Goal: Task Accomplishment & Management: Use online tool/utility

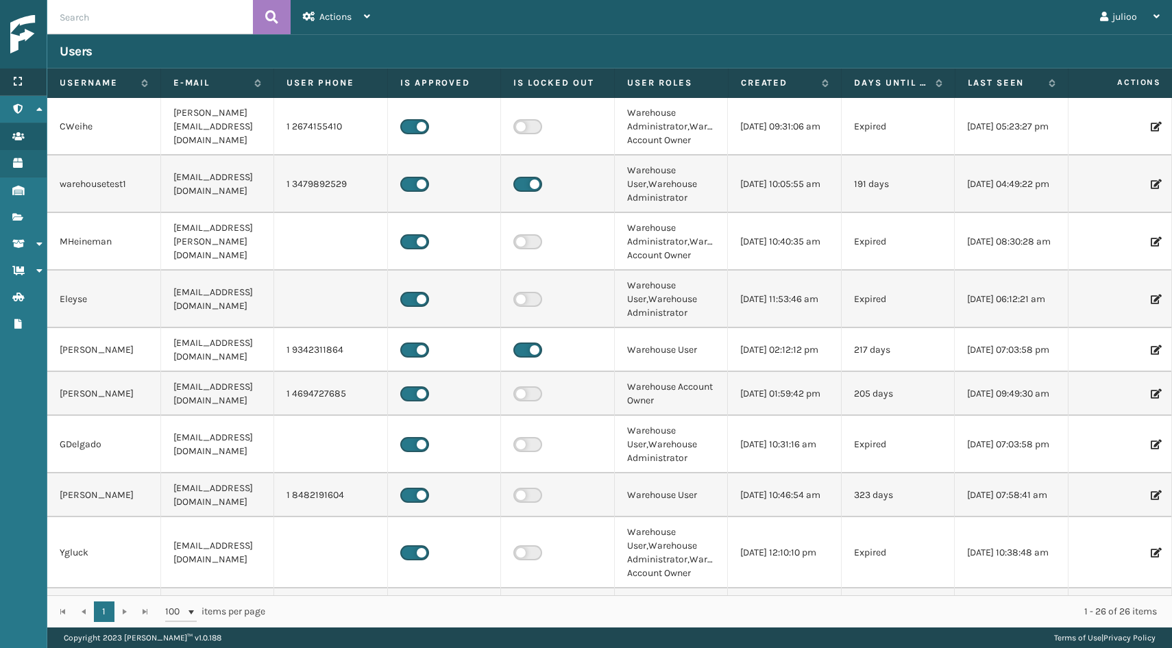
click at [23, 83] on div "Menu" at bounding box center [23, 82] width 47 height 27
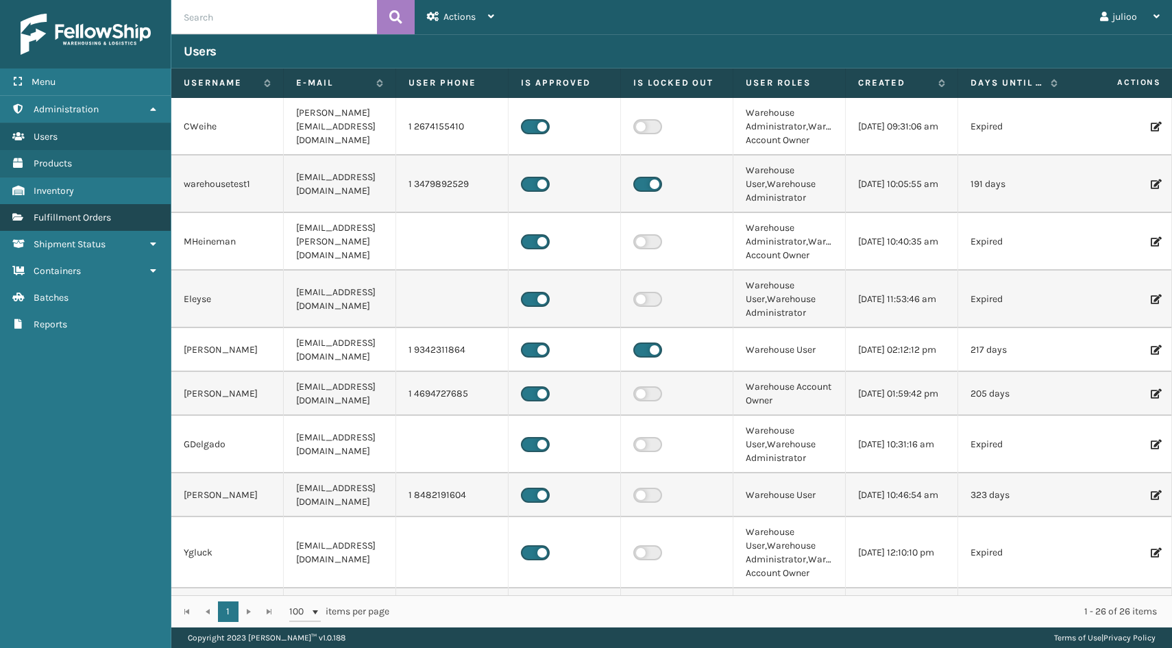
click at [101, 221] on span "Fulfillment Orders" at bounding box center [72, 218] width 77 height 12
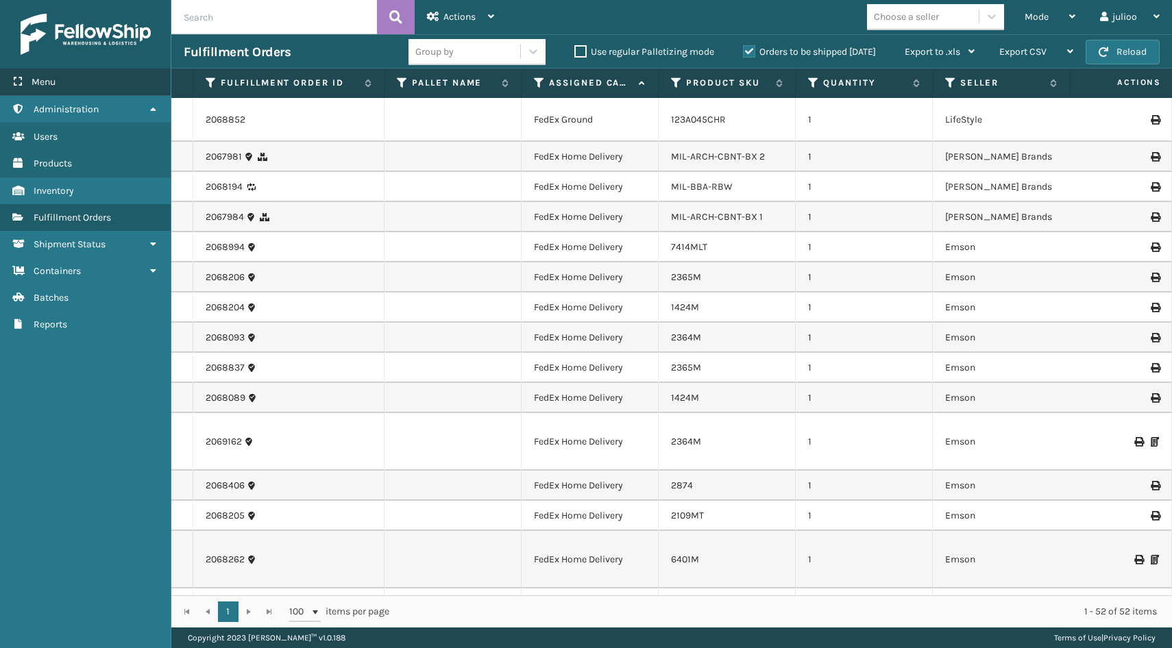
click at [69, 84] on div "Menu" at bounding box center [85, 82] width 171 height 27
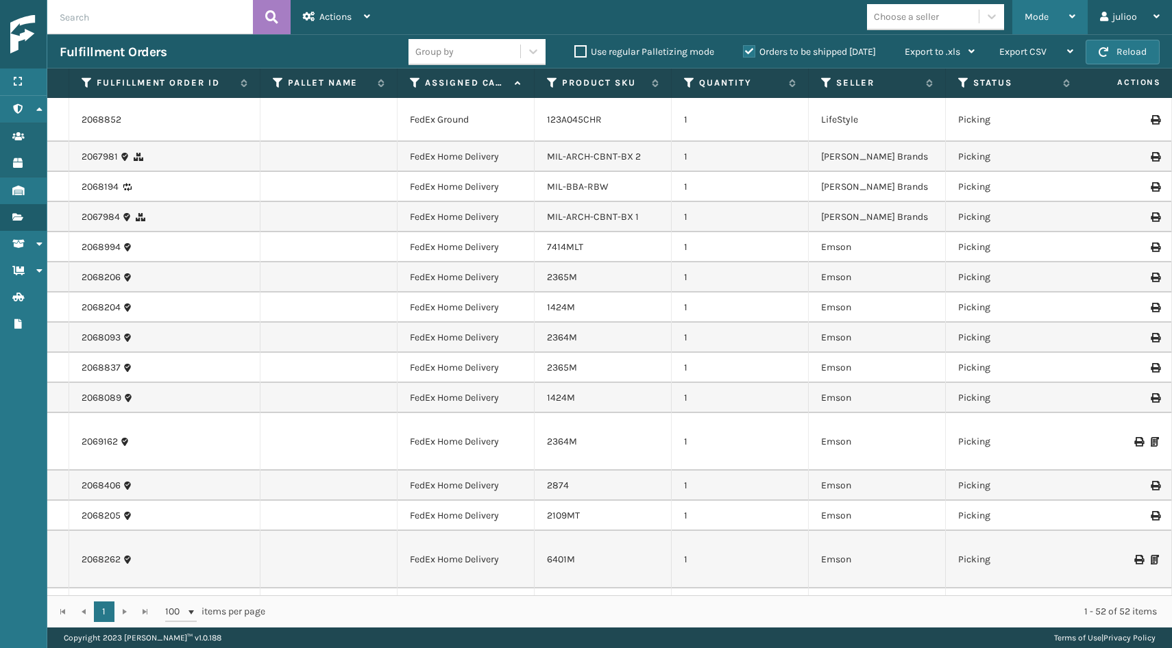
click at [1057, 14] on div "Mode" at bounding box center [1049, 17] width 51 height 34
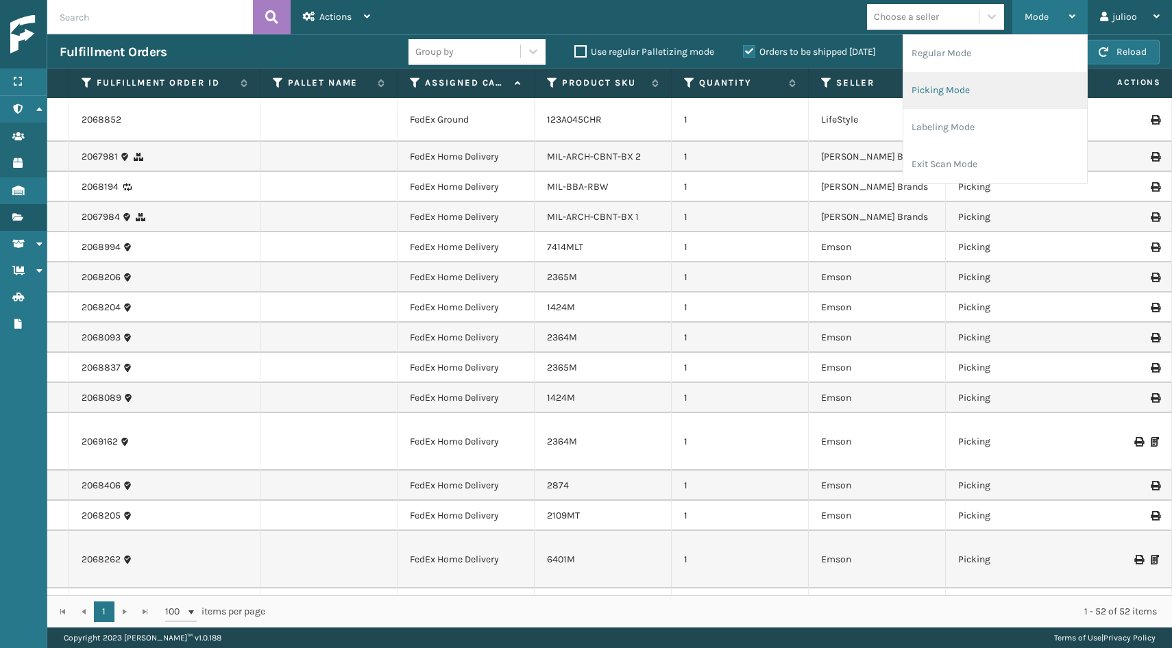
click at [1005, 97] on li "Picking Mode" at bounding box center [995, 90] width 184 height 37
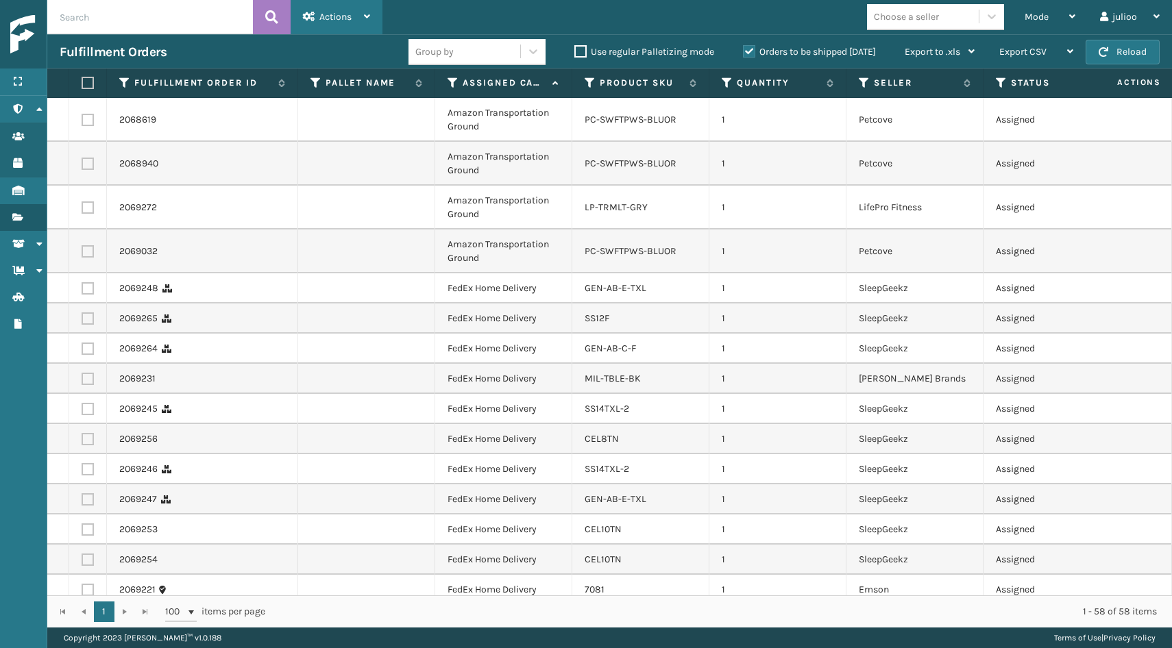
click at [356, 10] on div "Actions" at bounding box center [336, 17] width 67 height 34
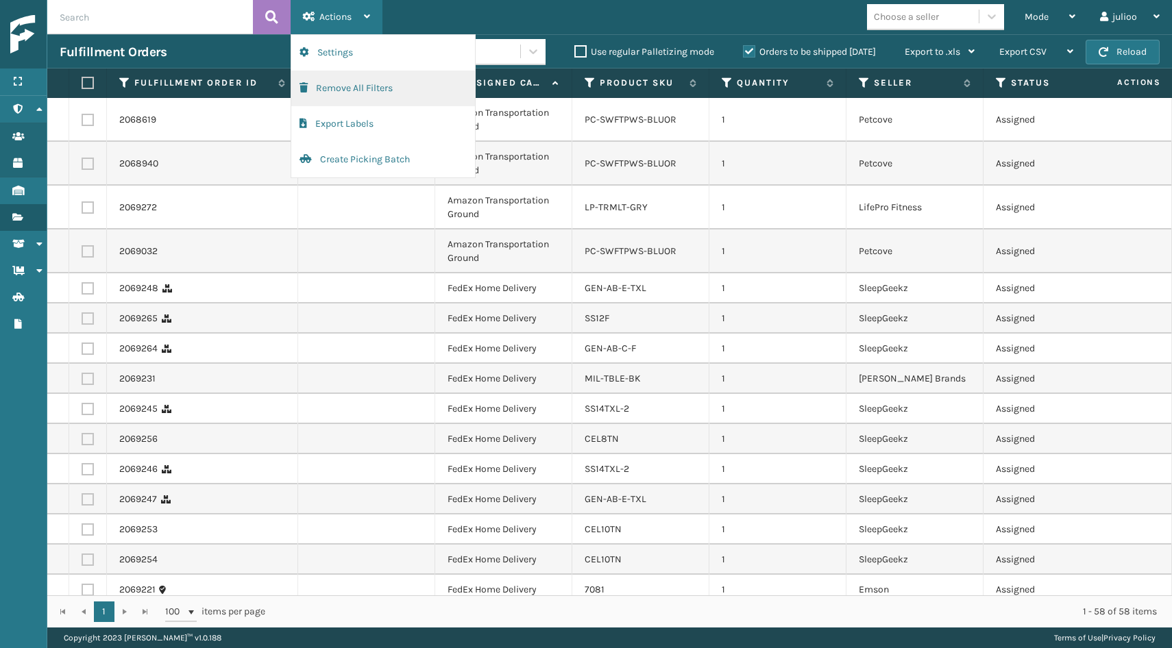
click at [360, 90] on button "Remove All Filters" at bounding box center [383, 89] width 184 height 36
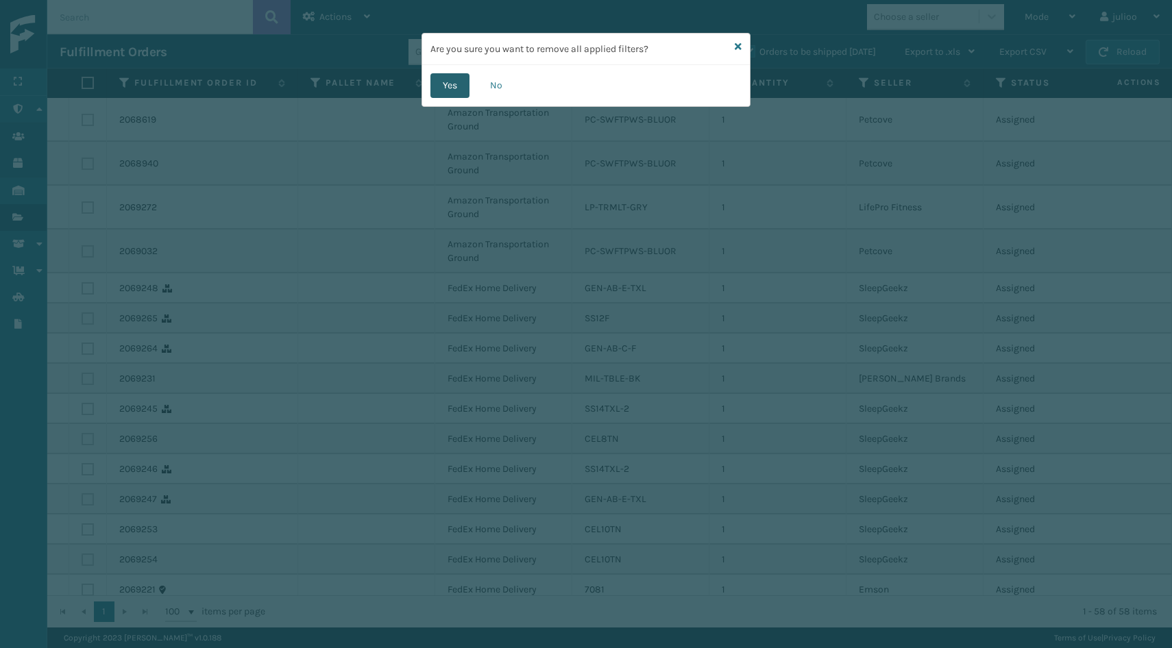
click at [432, 88] on button "Yes" at bounding box center [449, 85] width 39 height 25
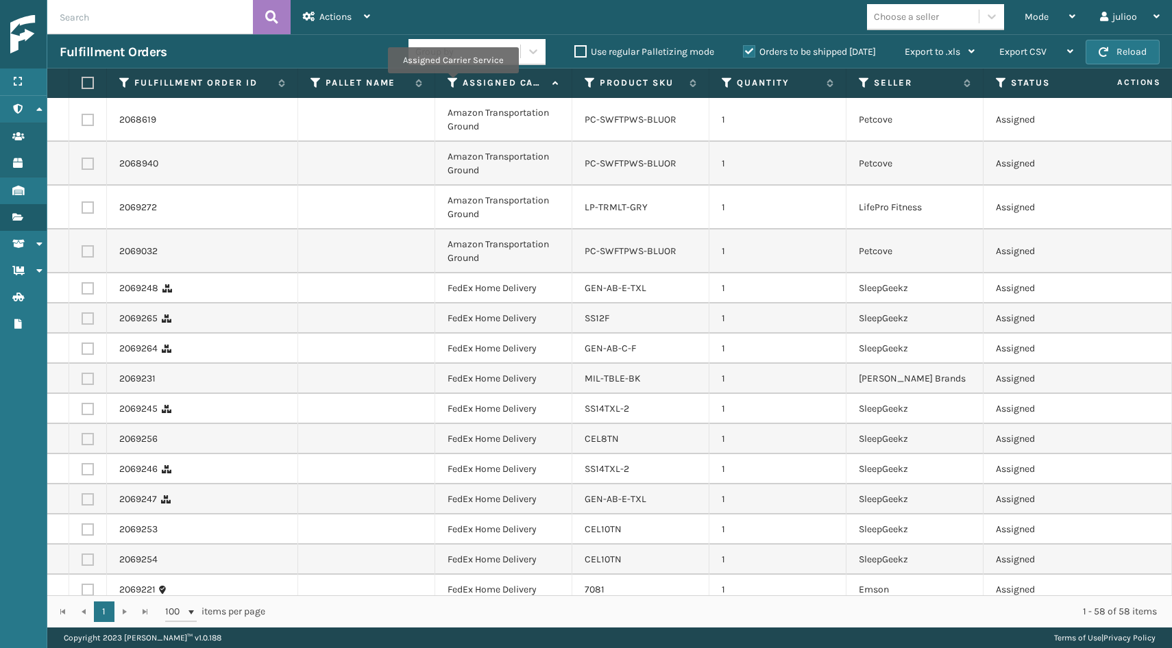
click at [452, 83] on icon at bounding box center [452, 83] width 11 height 12
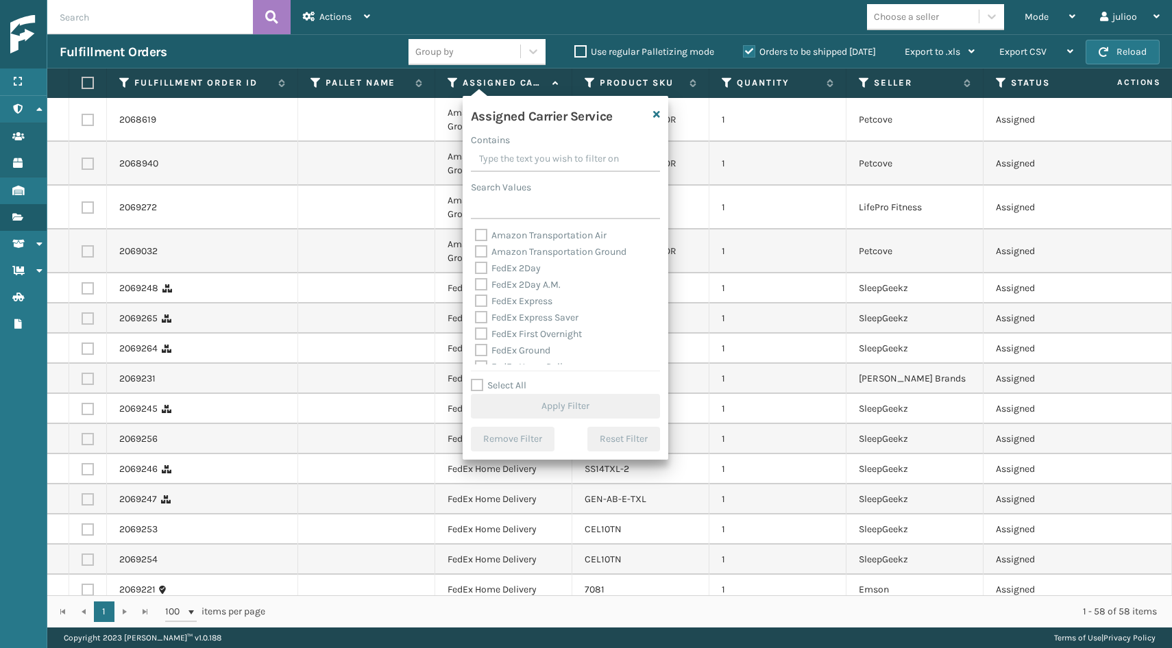
click at [476, 384] on label "Select All" at bounding box center [499, 386] width 56 height 12
click at [476, 379] on input "Select All" at bounding box center [574, 378] width 206 height 1
checkbox input "true"
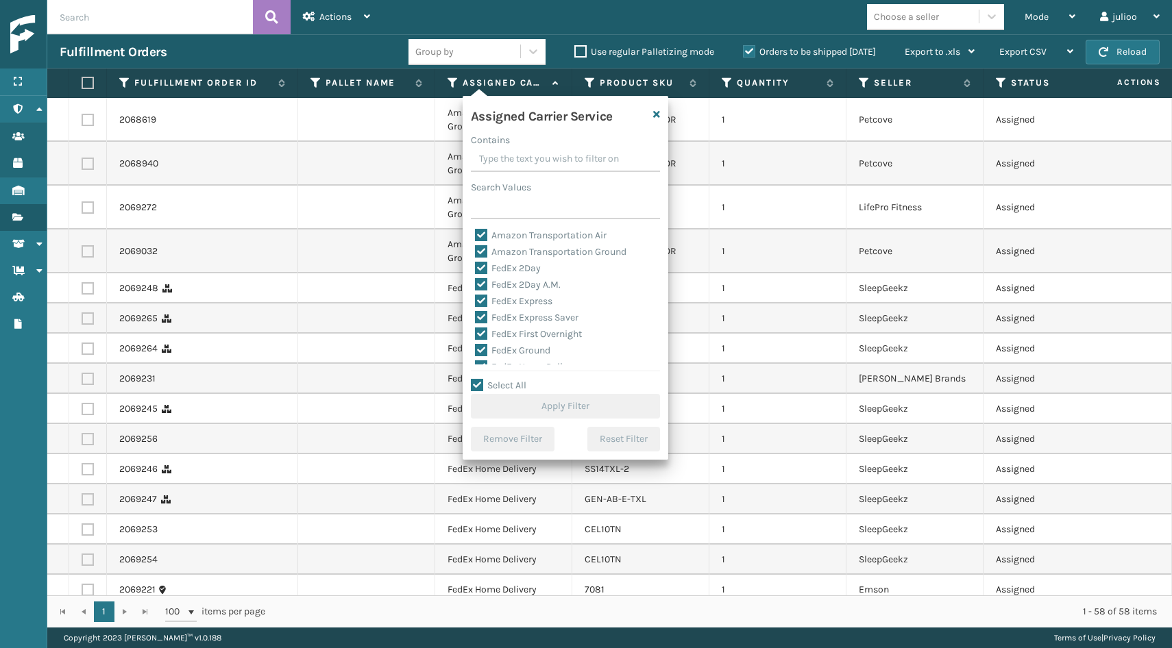
checkbox input "true"
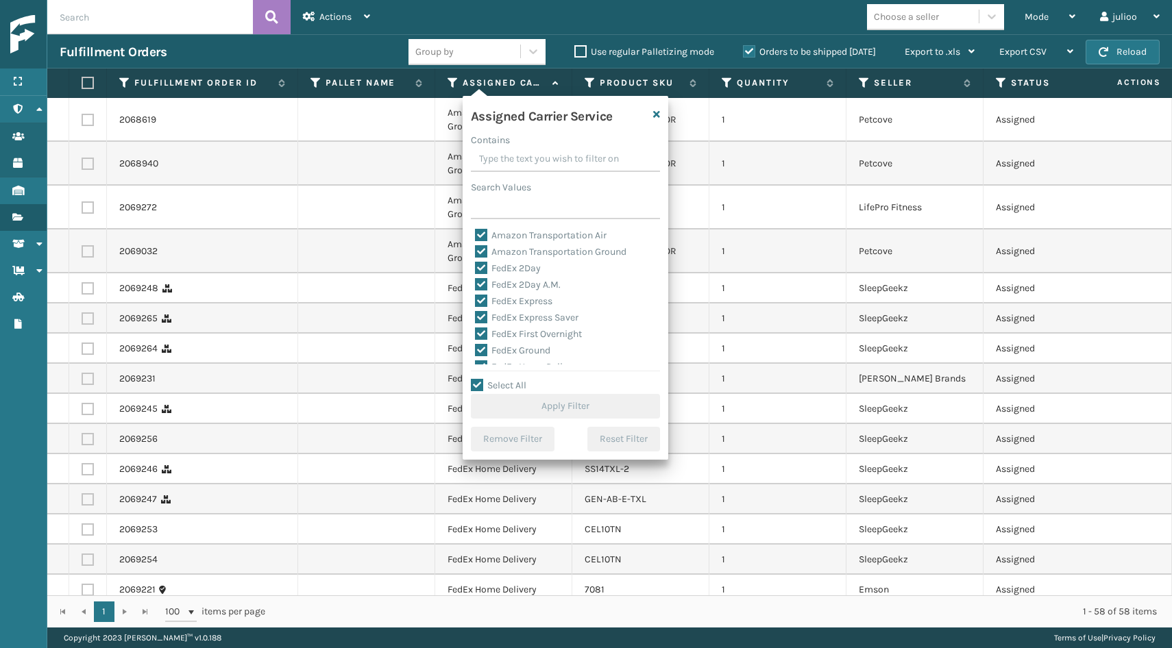
checkbox input "true"
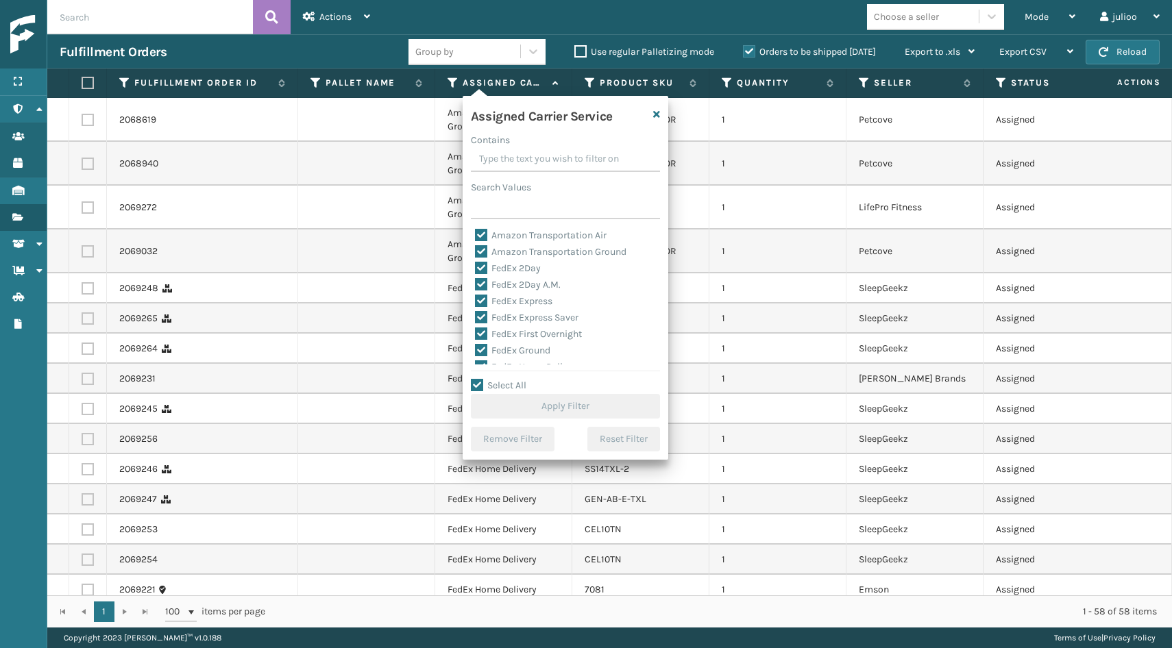
checkbox input "true"
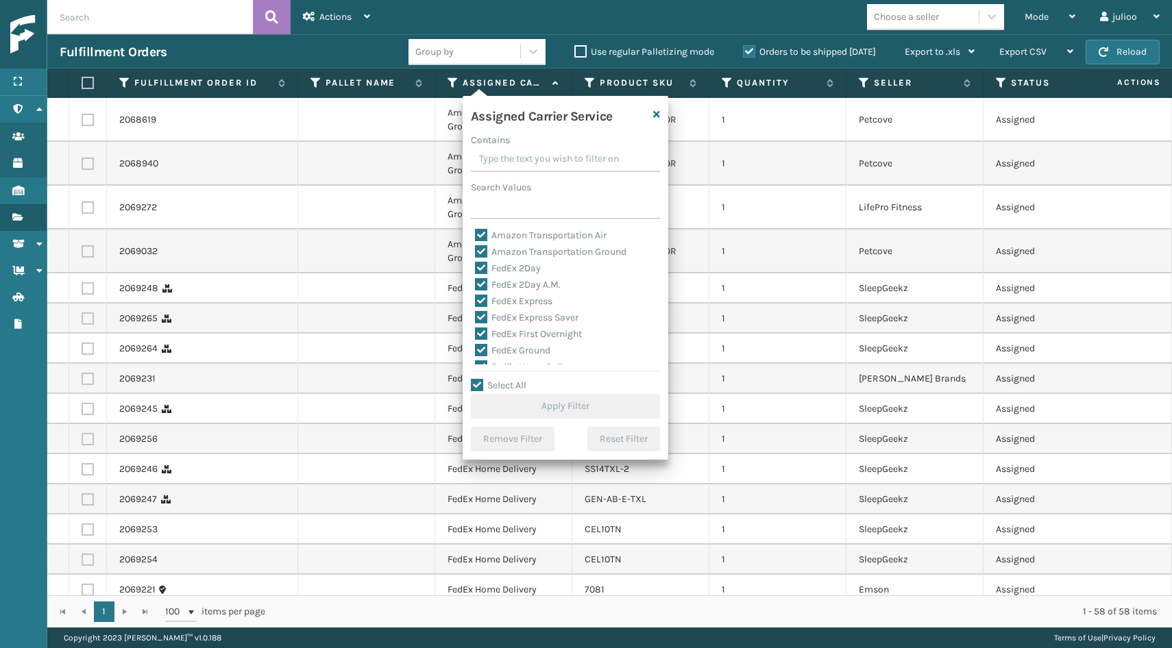
checkbox input "true"
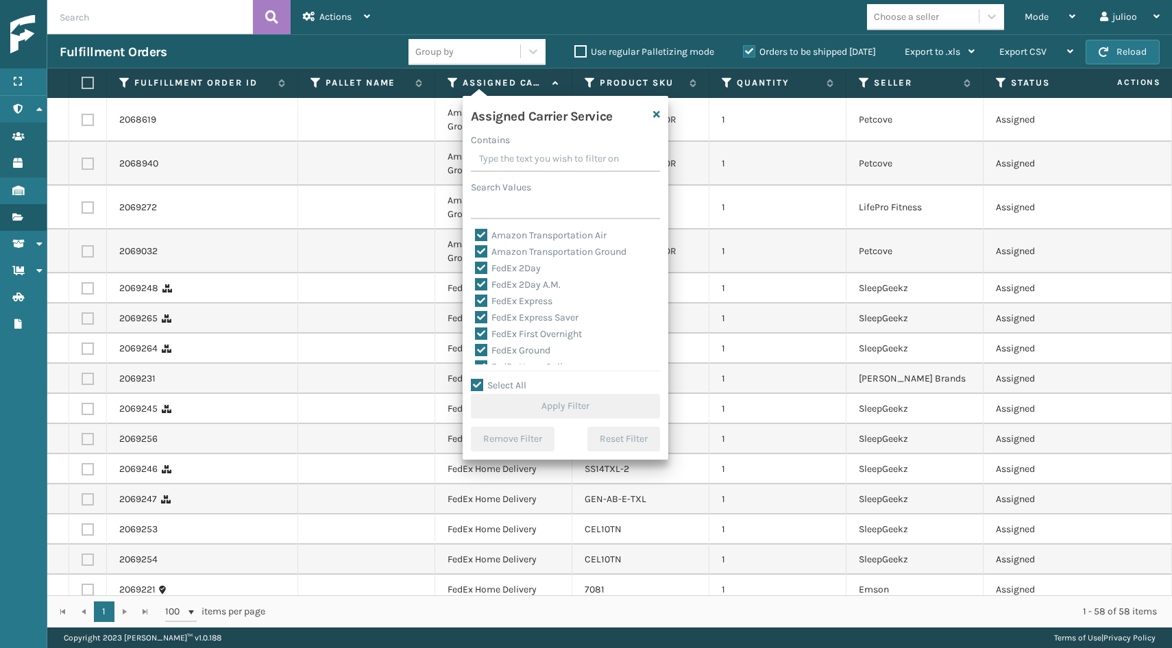
checkbox input "true"
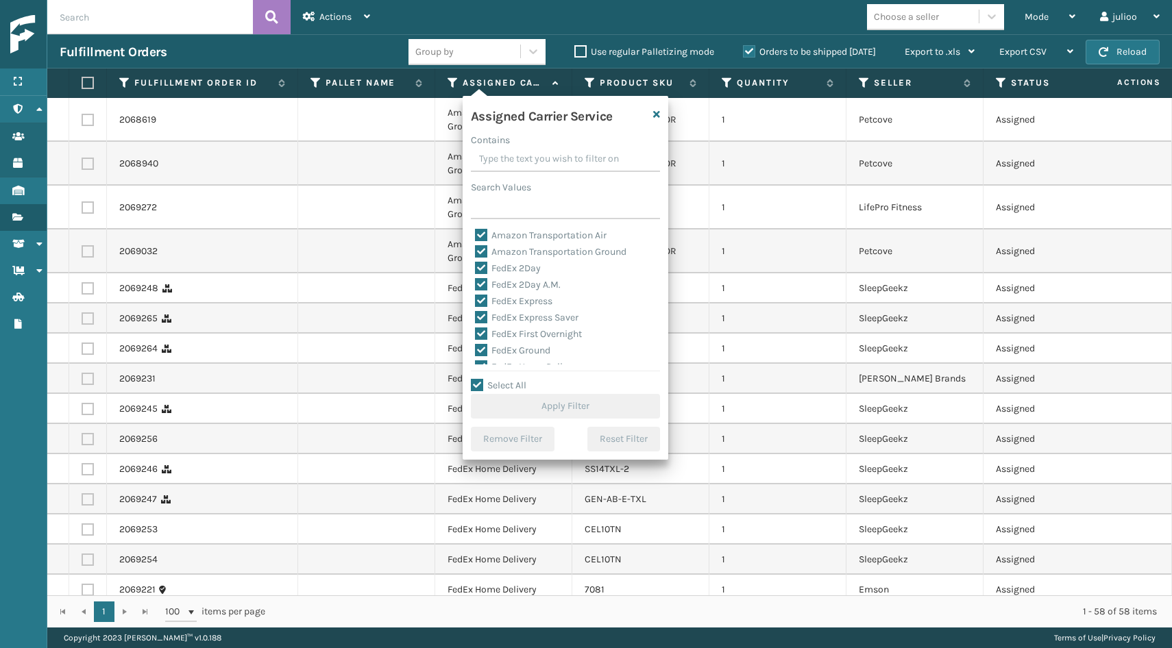
checkbox input "true"
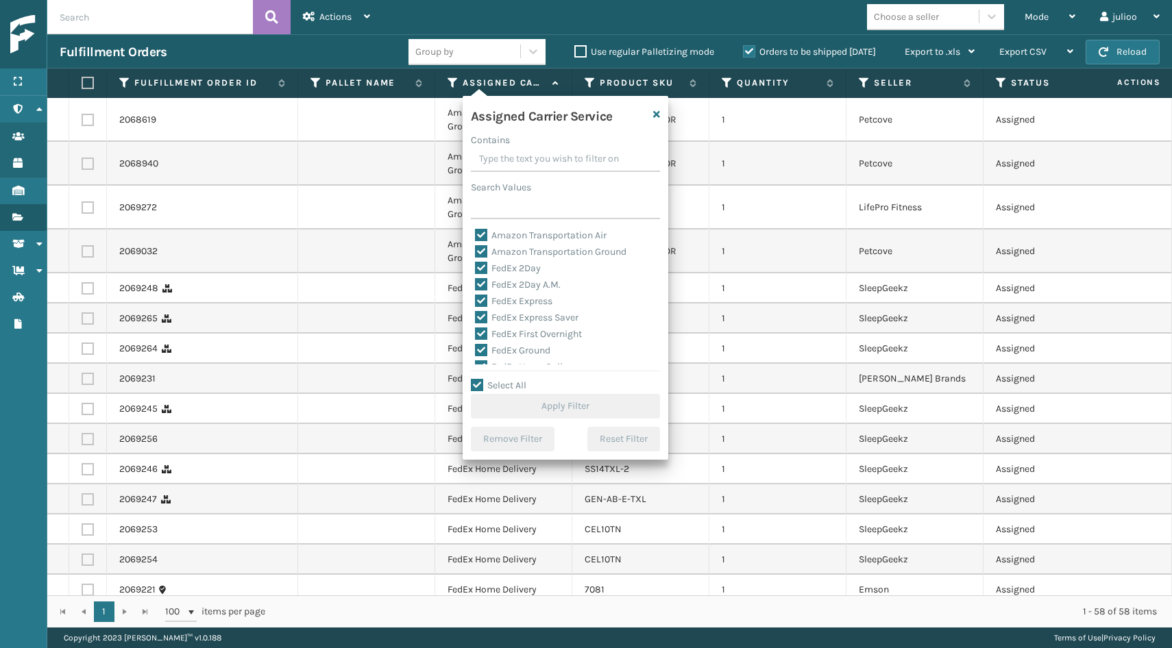
checkbox input "true"
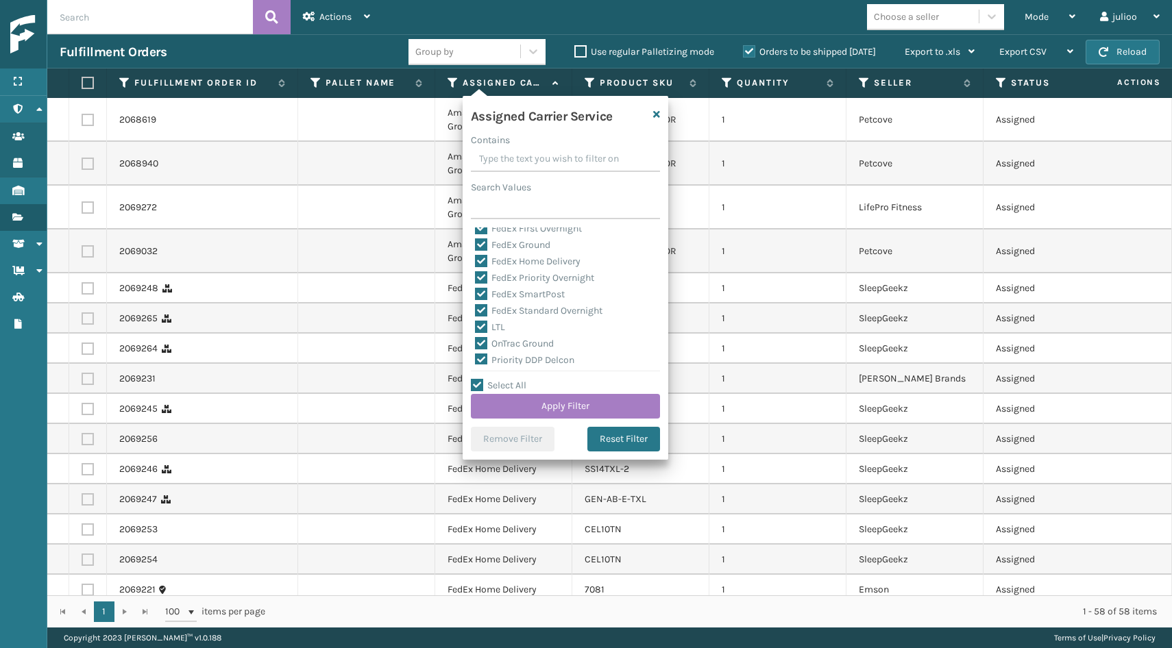
scroll to position [112, 0]
click at [482, 322] on label "LTL" at bounding box center [490, 321] width 30 height 12
click at [476, 322] on input "LTL" at bounding box center [475, 317] width 1 height 9
checkbox input "false"
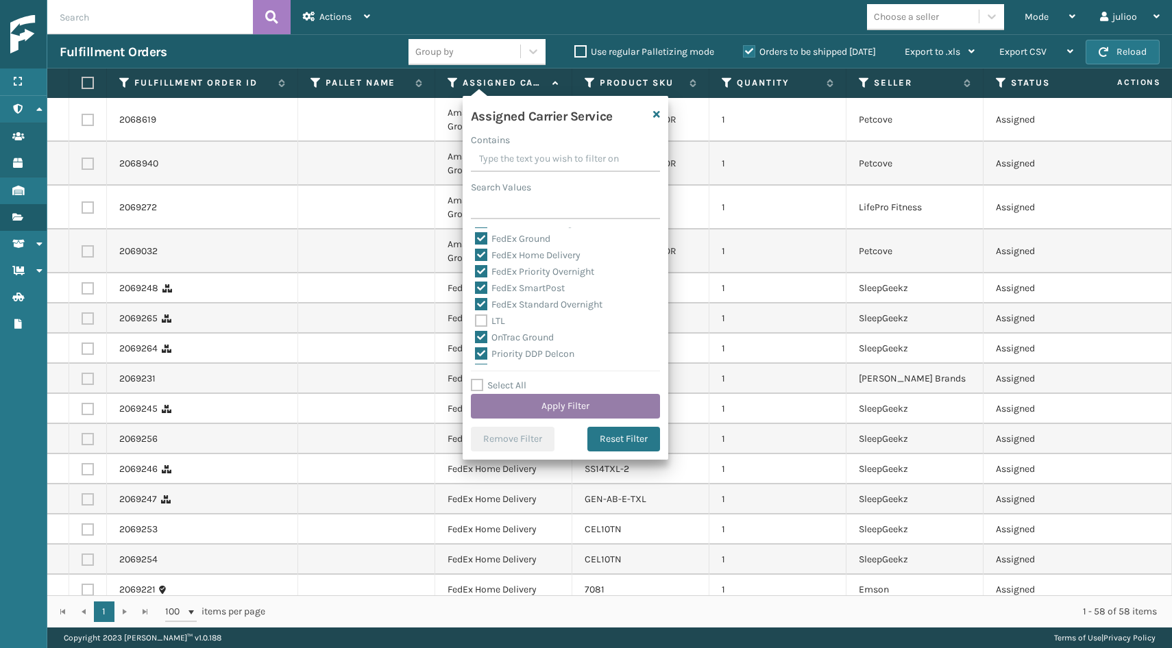
click at [505, 410] on button "Apply Filter" at bounding box center [565, 406] width 189 height 25
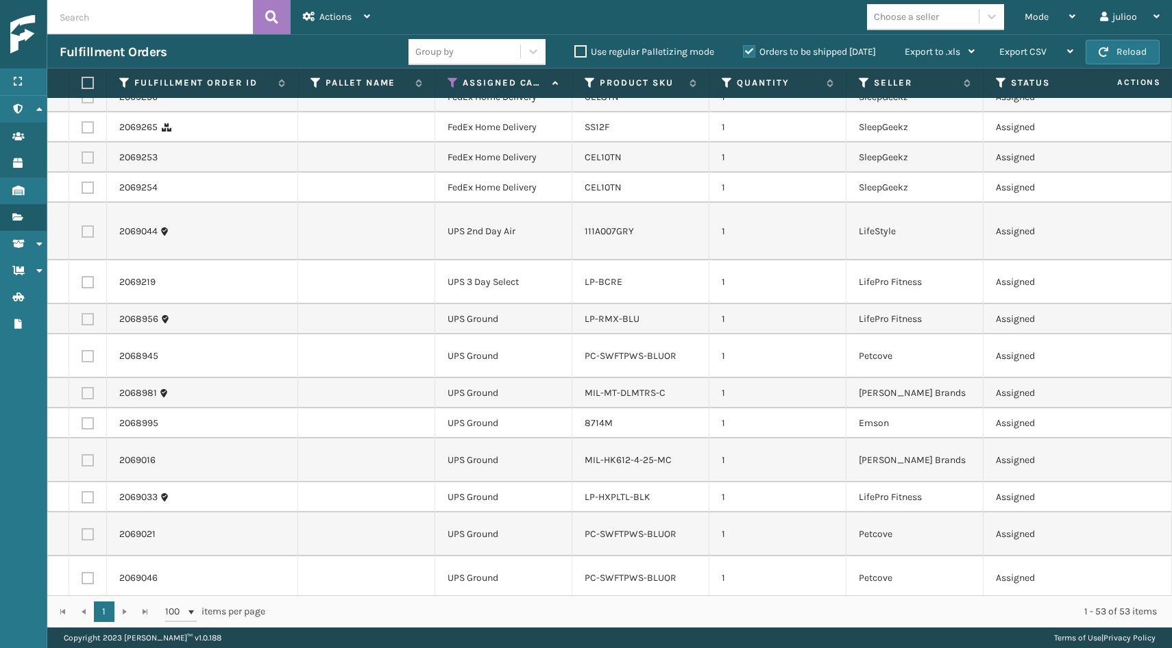
scroll to position [396, 0]
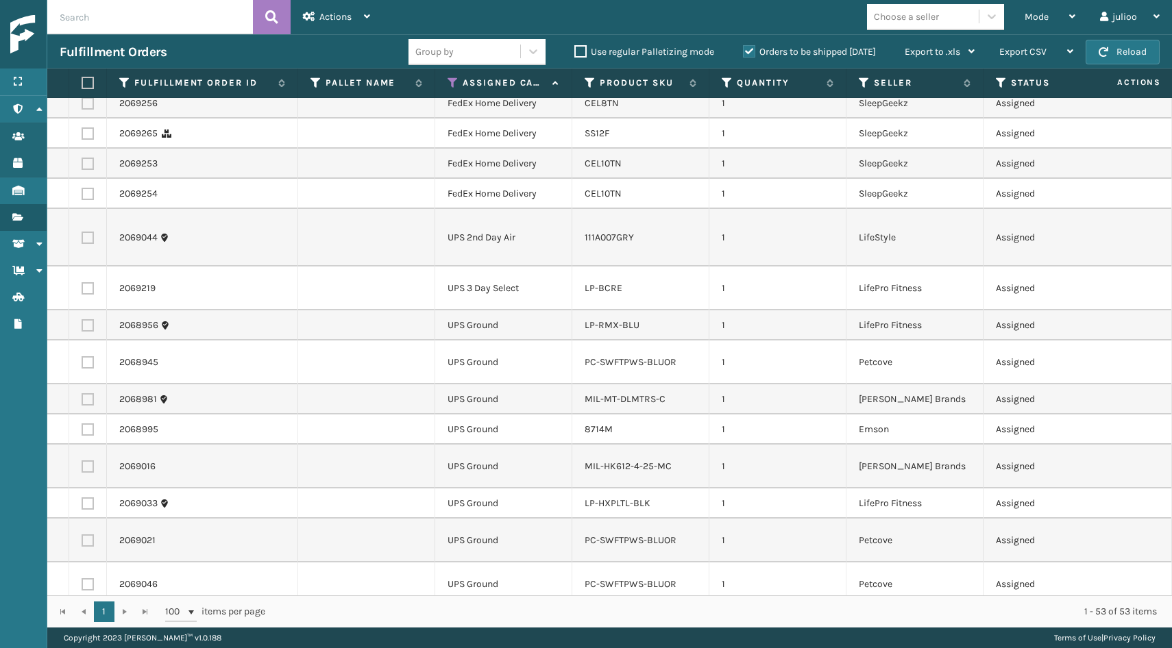
click at [89, 233] on label at bounding box center [88, 238] width 12 height 12
click at [82, 233] on input "checkbox" at bounding box center [82, 236] width 1 height 9
checkbox input "true"
click at [86, 282] on label at bounding box center [88, 288] width 12 height 12
click at [82, 282] on input "checkbox" at bounding box center [82, 286] width 1 height 9
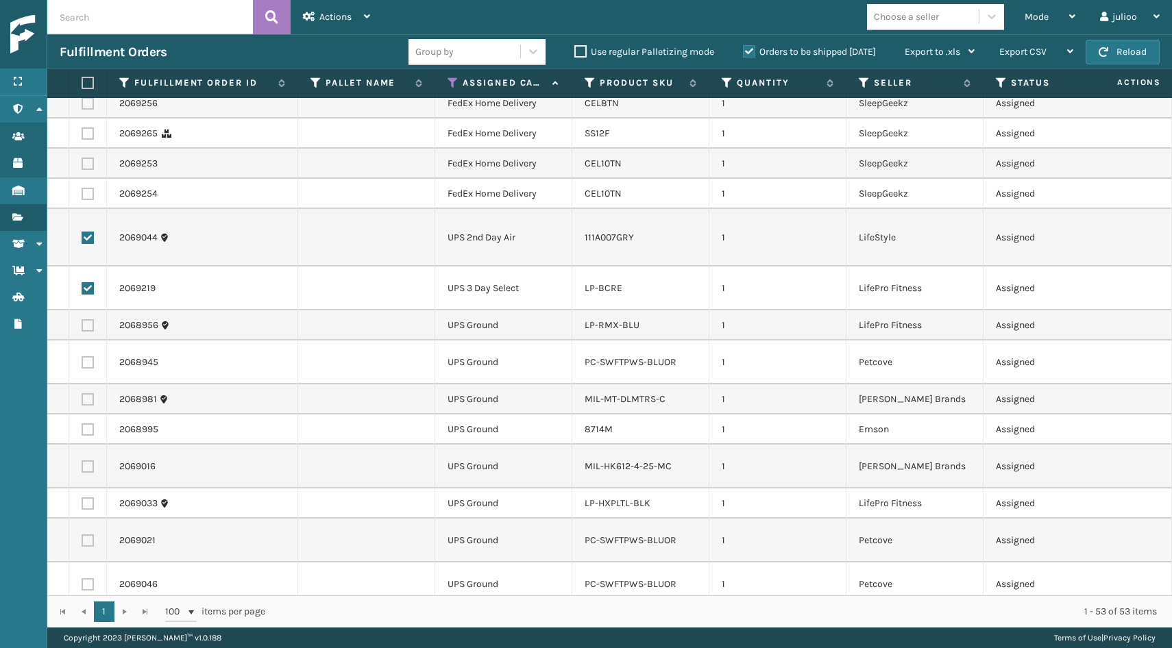
checkbox input "true"
click at [86, 319] on label at bounding box center [88, 325] width 12 height 12
click at [82, 319] on input "checkbox" at bounding box center [82, 323] width 1 height 9
checkbox input "true"
click at [86, 356] on label at bounding box center [88, 362] width 12 height 12
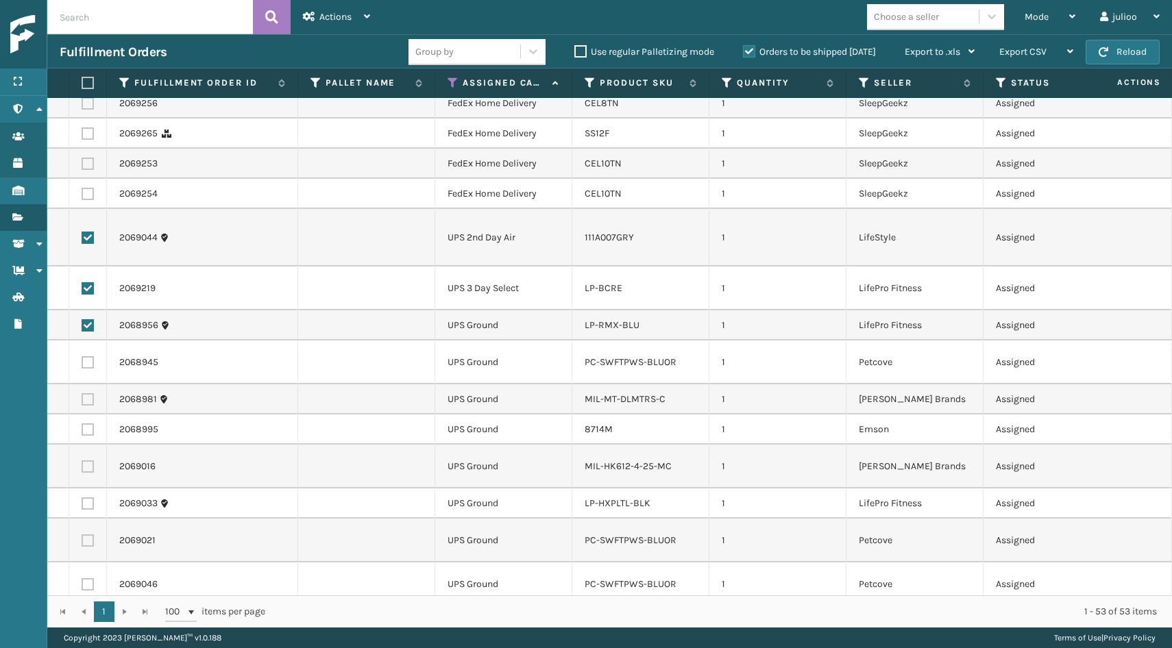
click at [82, 356] on input "checkbox" at bounding box center [82, 360] width 1 height 9
checkbox input "true"
click at [86, 393] on label at bounding box center [88, 399] width 12 height 12
click at [82, 393] on input "checkbox" at bounding box center [82, 397] width 1 height 9
checkbox input "true"
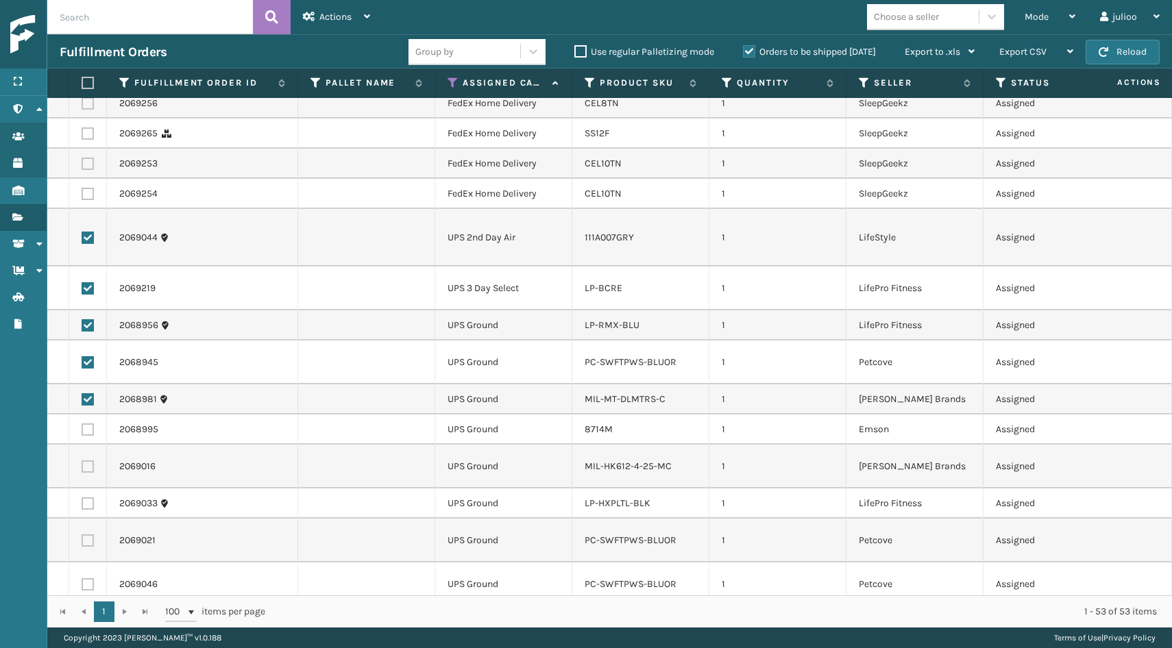
click at [86, 423] on label at bounding box center [88, 429] width 12 height 12
click at [82, 423] on input "checkbox" at bounding box center [82, 427] width 1 height 9
checkbox input "true"
click at [89, 460] on label at bounding box center [88, 466] width 12 height 12
click at [82, 460] on input "checkbox" at bounding box center [82, 464] width 1 height 9
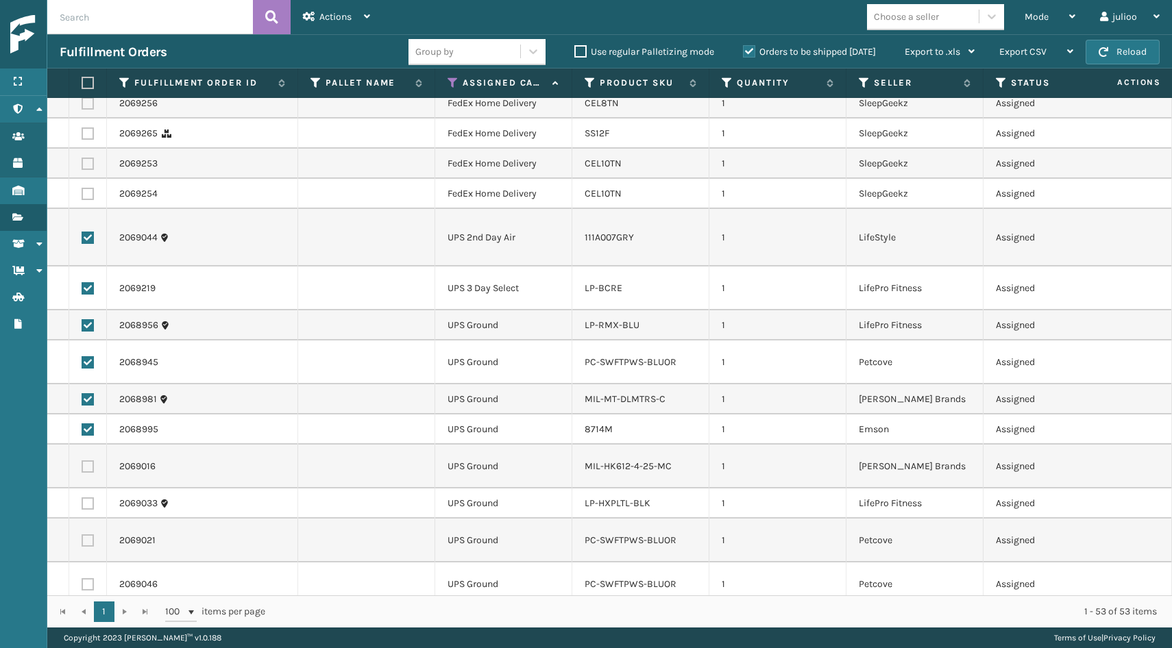
checkbox input "true"
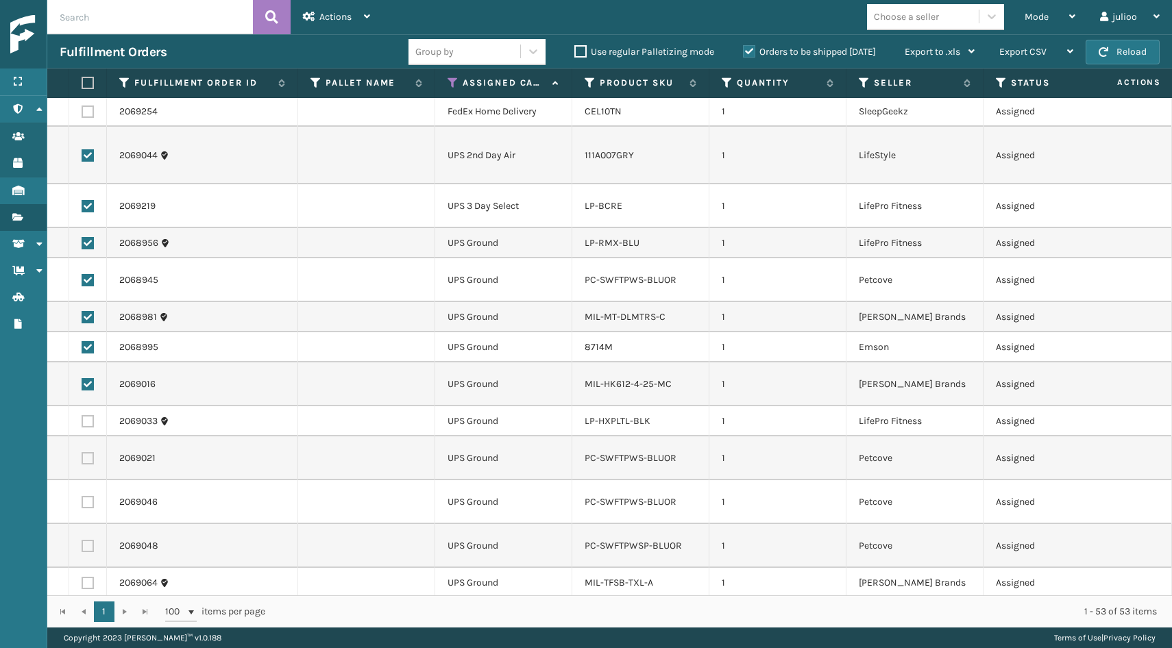
scroll to position [488, 0]
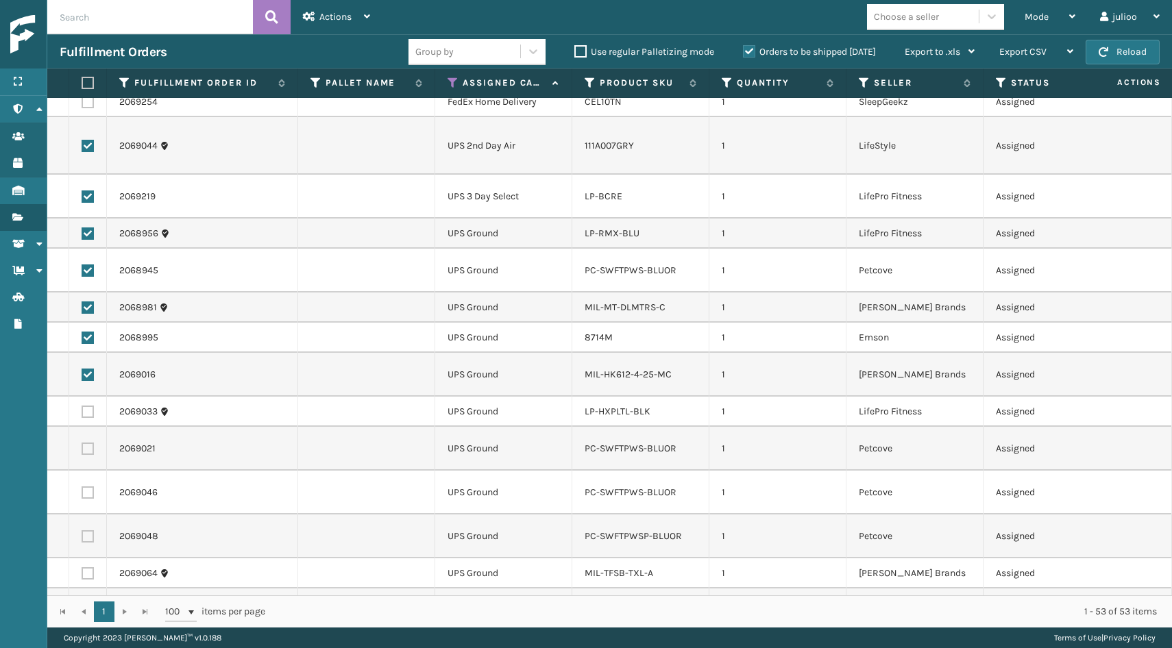
click at [84, 406] on label at bounding box center [88, 412] width 12 height 12
click at [82, 406] on input "checkbox" at bounding box center [82, 410] width 1 height 9
checkbox input "true"
click at [84, 443] on label at bounding box center [88, 449] width 12 height 12
click at [82, 443] on input "checkbox" at bounding box center [82, 447] width 1 height 9
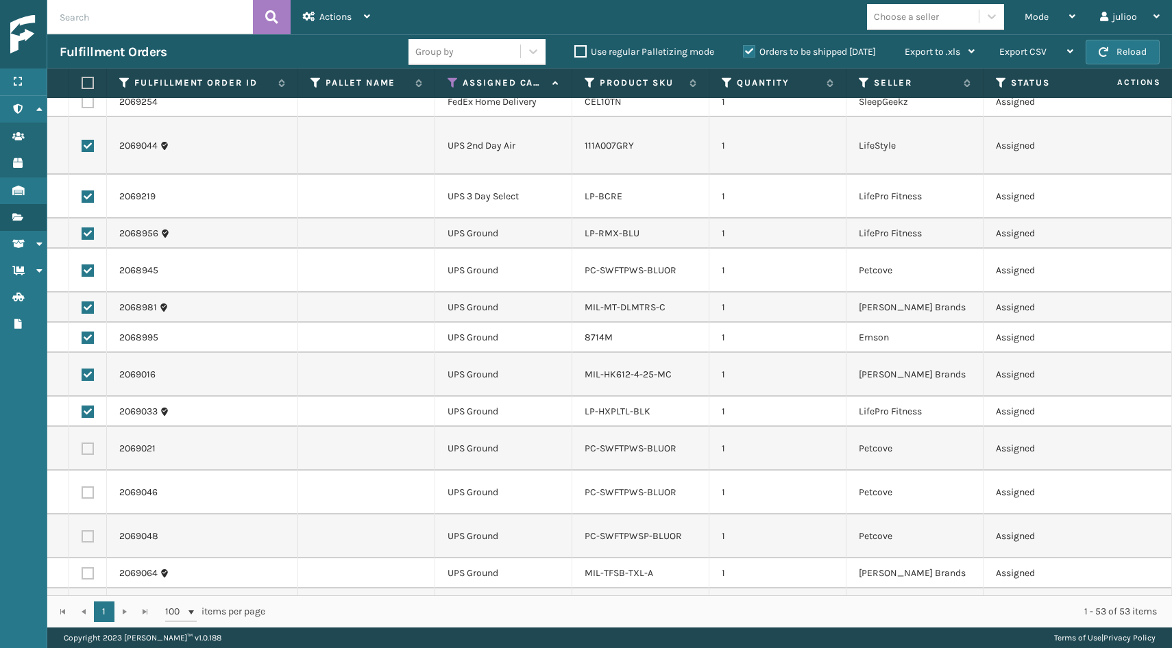
checkbox input "true"
click at [90, 487] on label at bounding box center [88, 493] width 12 height 12
click at [82, 487] on input "checkbox" at bounding box center [82, 491] width 1 height 9
checkbox input "true"
click at [89, 530] on label at bounding box center [88, 536] width 12 height 12
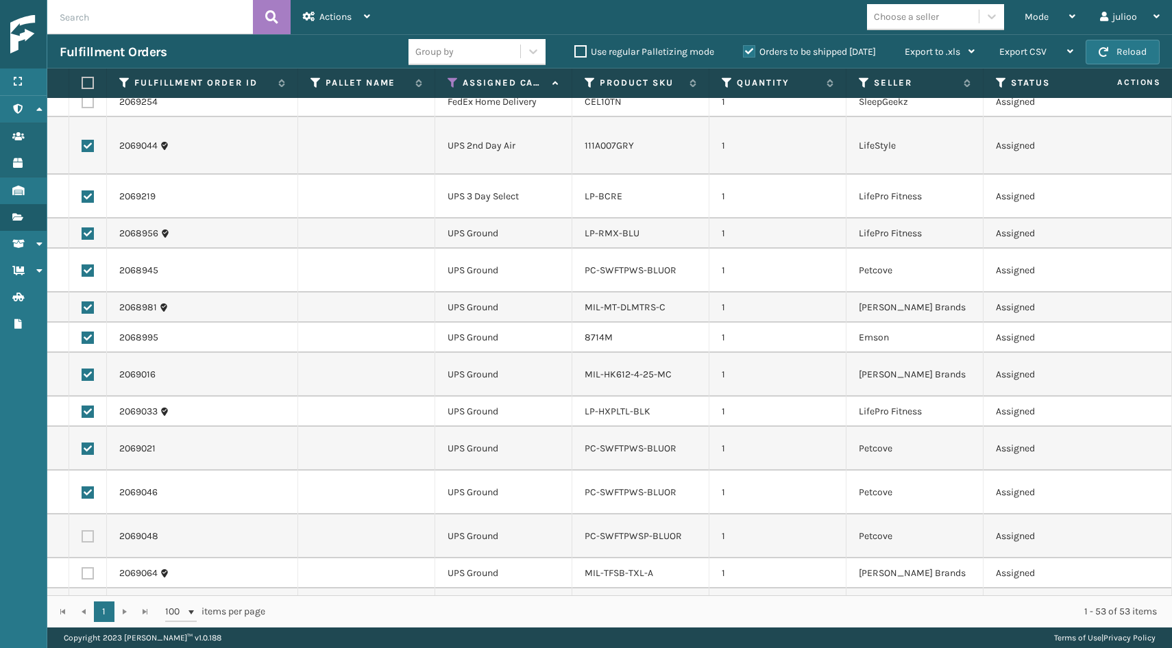
click at [82, 530] on input "checkbox" at bounding box center [82, 534] width 1 height 9
checkbox input "true"
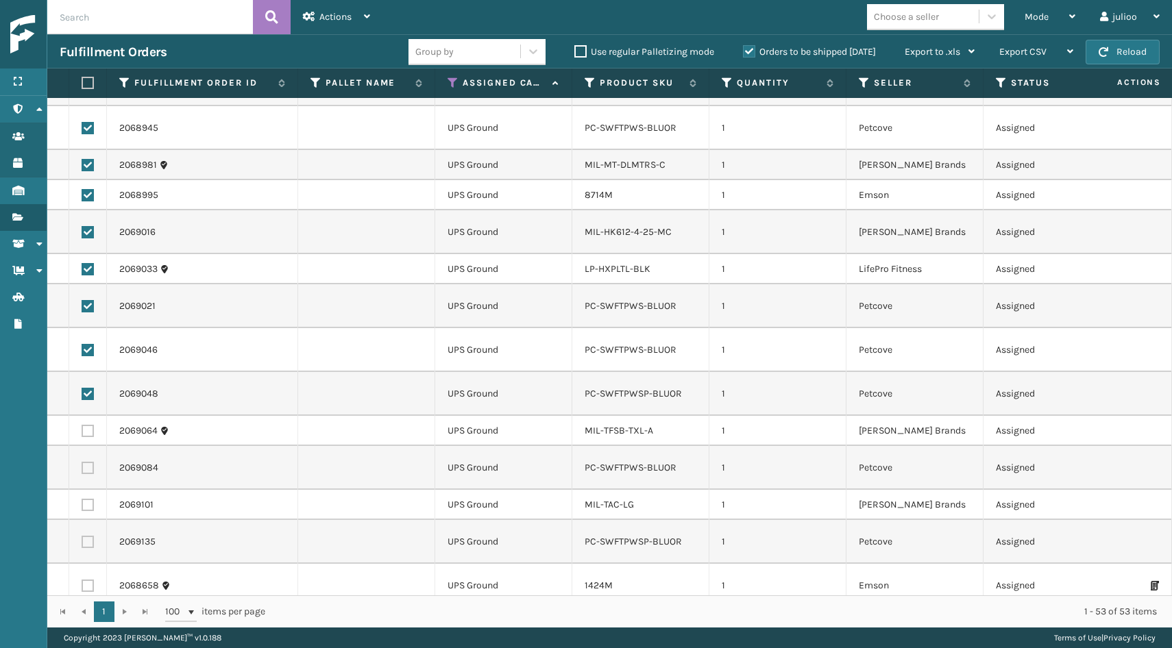
scroll to position [632, 0]
click at [86, 423] on label at bounding box center [88, 429] width 12 height 12
click at [82, 423] on input "checkbox" at bounding box center [82, 427] width 1 height 9
checkbox input "true"
click at [85, 460] on label at bounding box center [88, 466] width 12 height 12
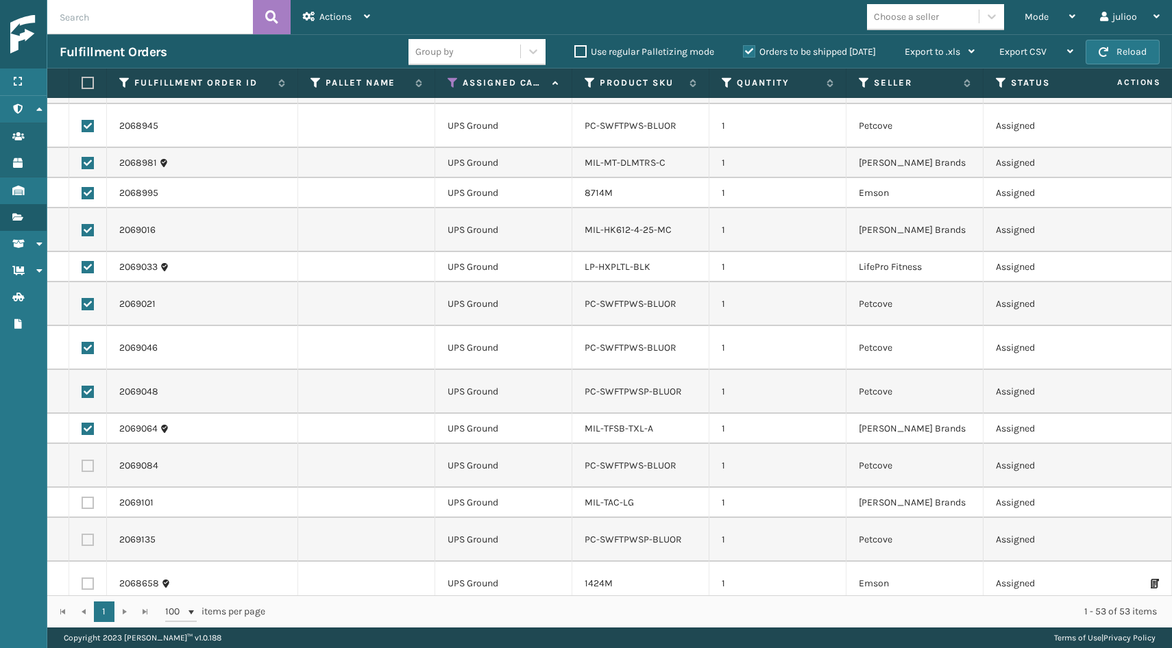
click at [82, 460] on input "checkbox" at bounding box center [82, 464] width 1 height 9
checkbox input "true"
click at [91, 497] on label at bounding box center [88, 503] width 12 height 12
click at [82, 497] on input "checkbox" at bounding box center [82, 501] width 1 height 9
checkbox input "true"
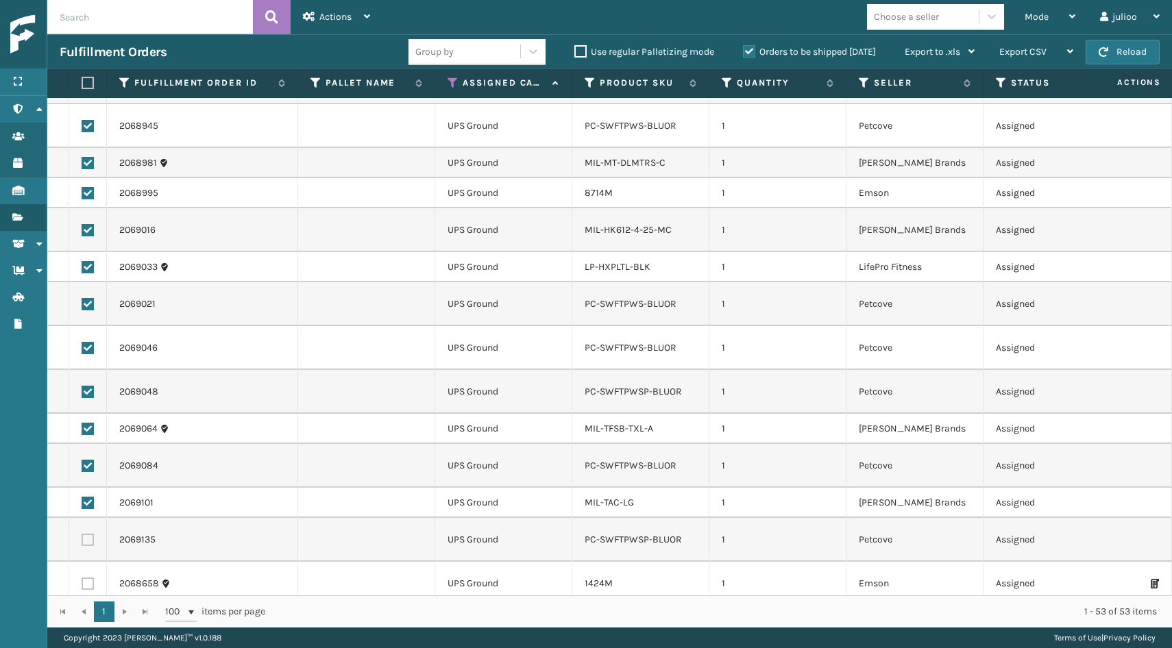
click at [88, 534] on label at bounding box center [88, 540] width 12 height 12
click at [82, 534] on input "checkbox" at bounding box center [82, 538] width 1 height 9
checkbox input "true"
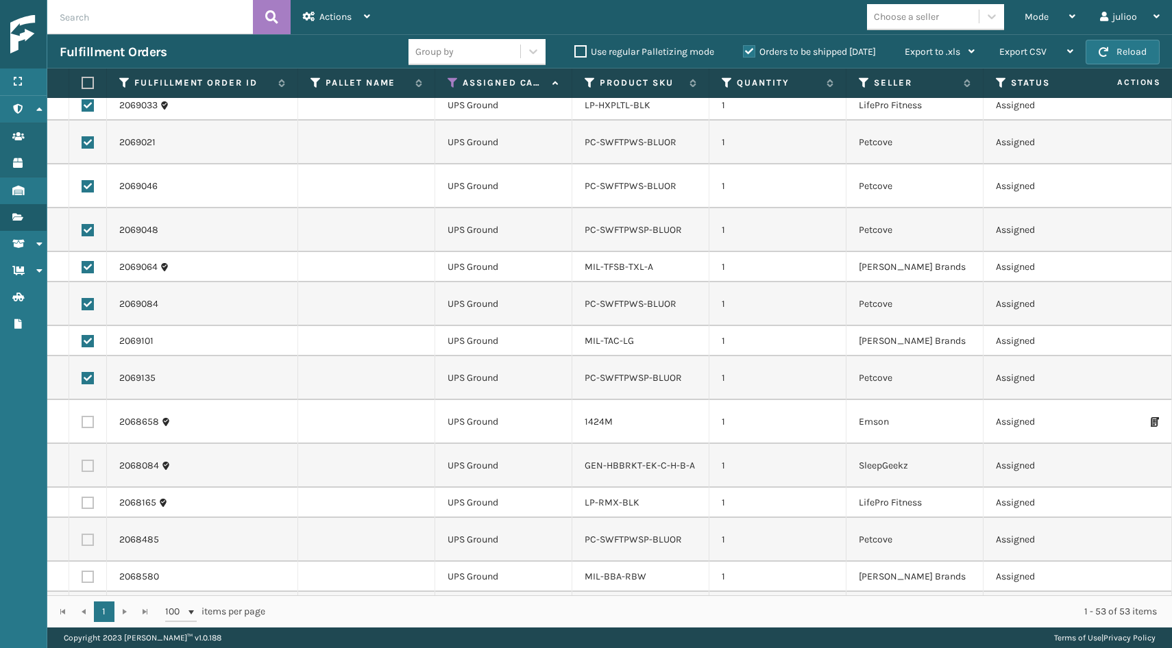
scroll to position [801, 0]
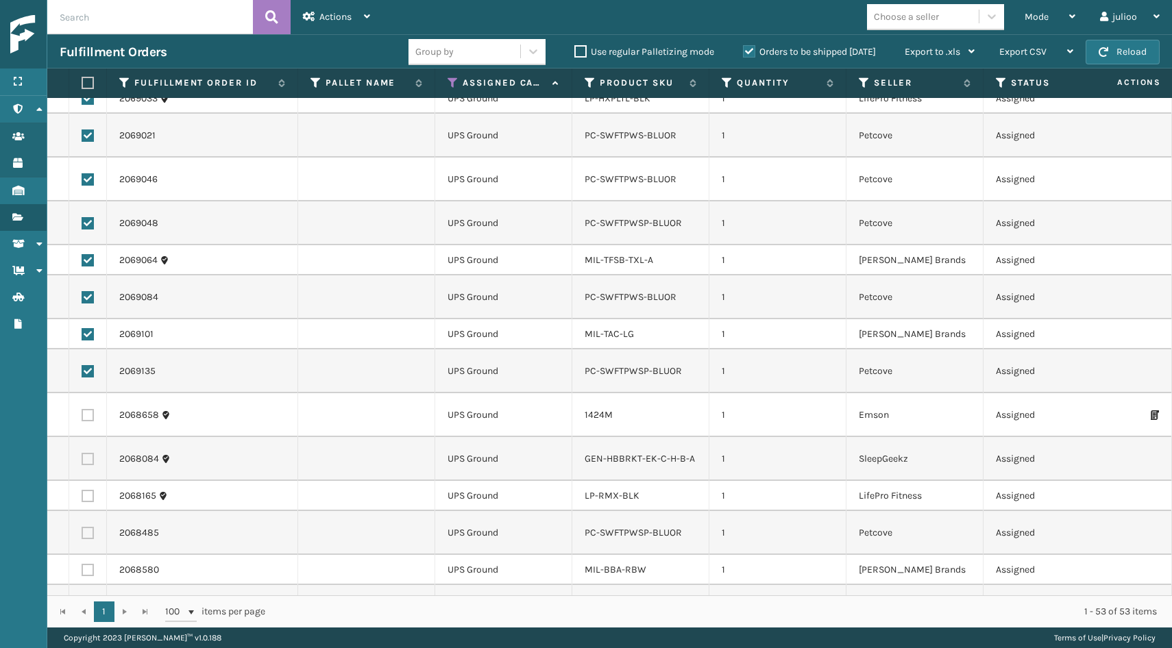
click at [86, 409] on label at bounding box center [88, 415] width 12 height 12
click at [82, 409] on input "checkbox" at bounding box center [82, 413] width 1 height 9
checkbox input "true"
click at [85, 453] on label at bounding box center [88, 459] width 12 height 12
click at [82, 453] on input "checkbox" at bounding box center [82, 457] width 1 height 9
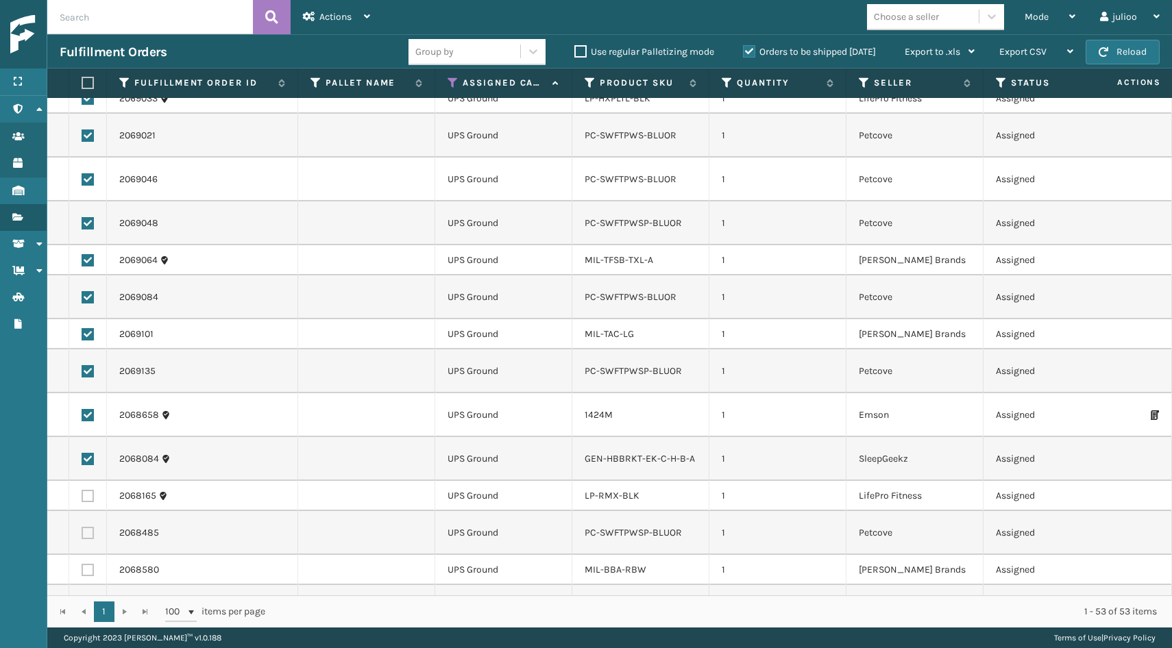
checkbox input "true"
click at [88, 490] on label at bounding box center [88, 496] width 12 height 12
click at [82, 490] on input "checkbox" at bounding box center [82, 494] width 1 height 9
checkbox input "true"
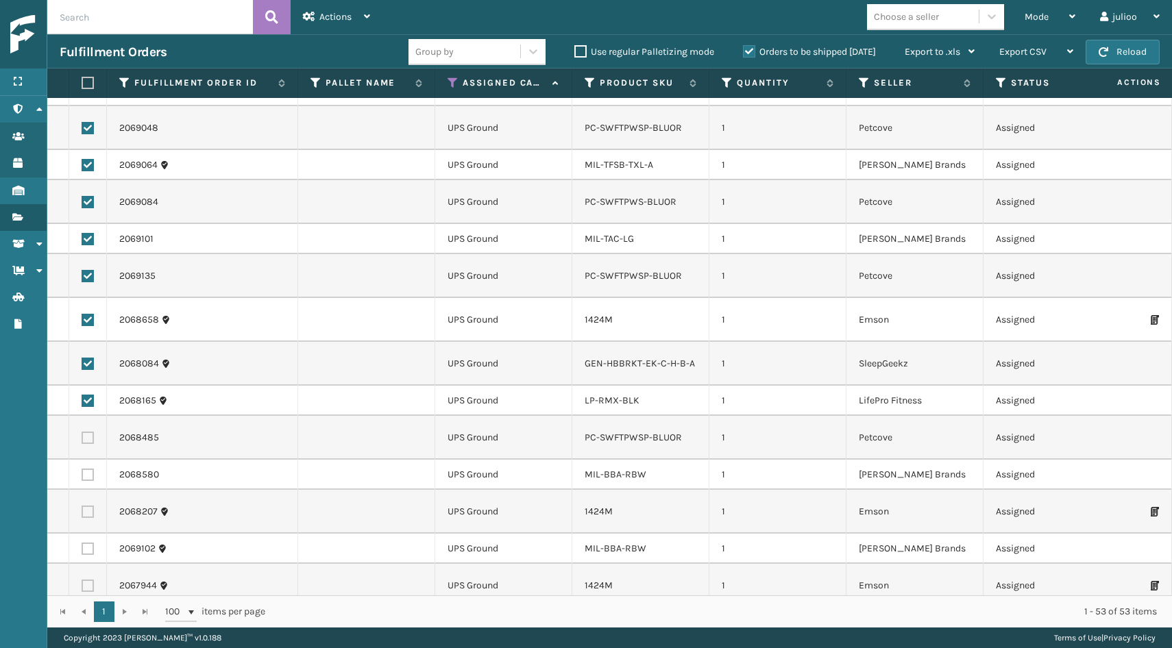
scroll to position [939, 0]
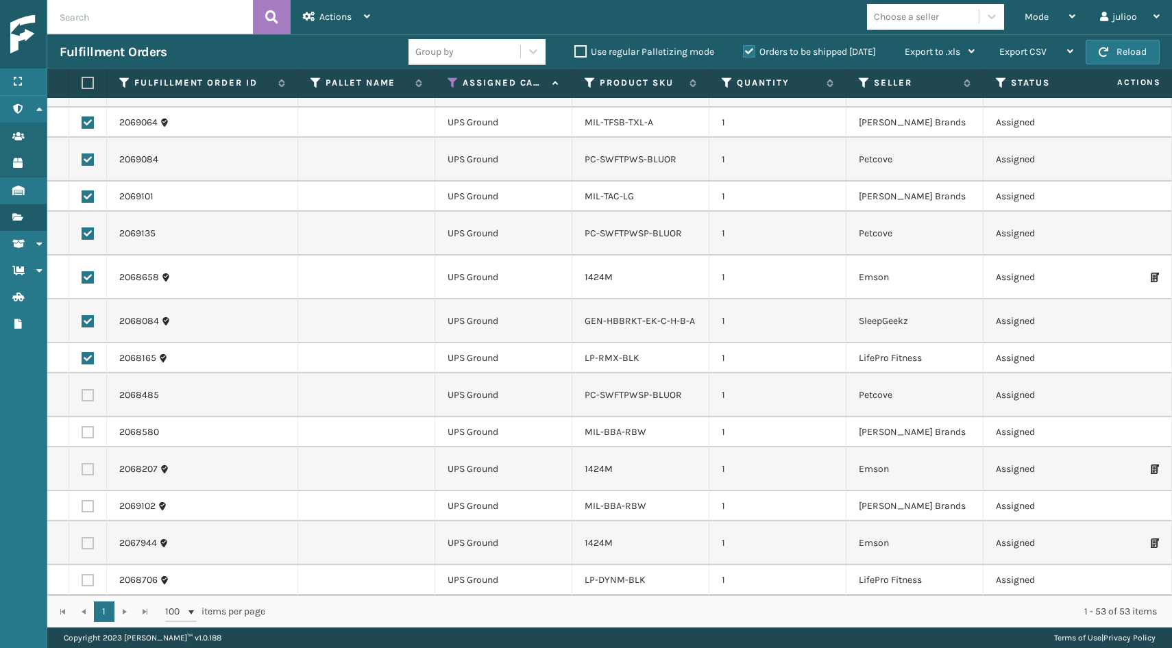
click at [91, 389] on label at bounding box center [88, 395] width 12 height 12
click at [82, 389] on input "checkbox" at bounding box center [82, 393] width 1 height 9
checkbox input "true"
click at [88, 426] on label at bounding box center [88, 432] width 12 height 12
click at [82, 426] on input "checkbox" at bounding box center [82, 430] width 1 height 9
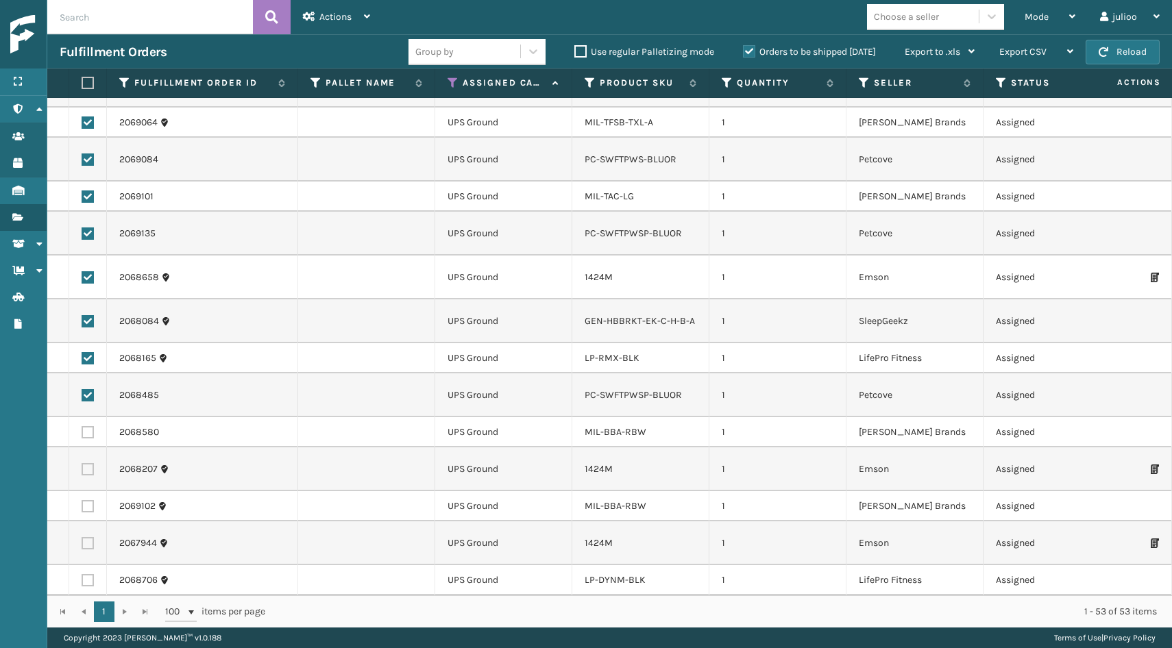
checkbox input "true"
click at [87, 463] on label at bounding box center [88, 469] width 12 height 12
click at [82, 463] on input "checkbox" at bounding box center [82, 467] width 1 height 9
checkbox input "true"
click at [87, 500] on label at bounding box center [88, 506] width 12 height 12
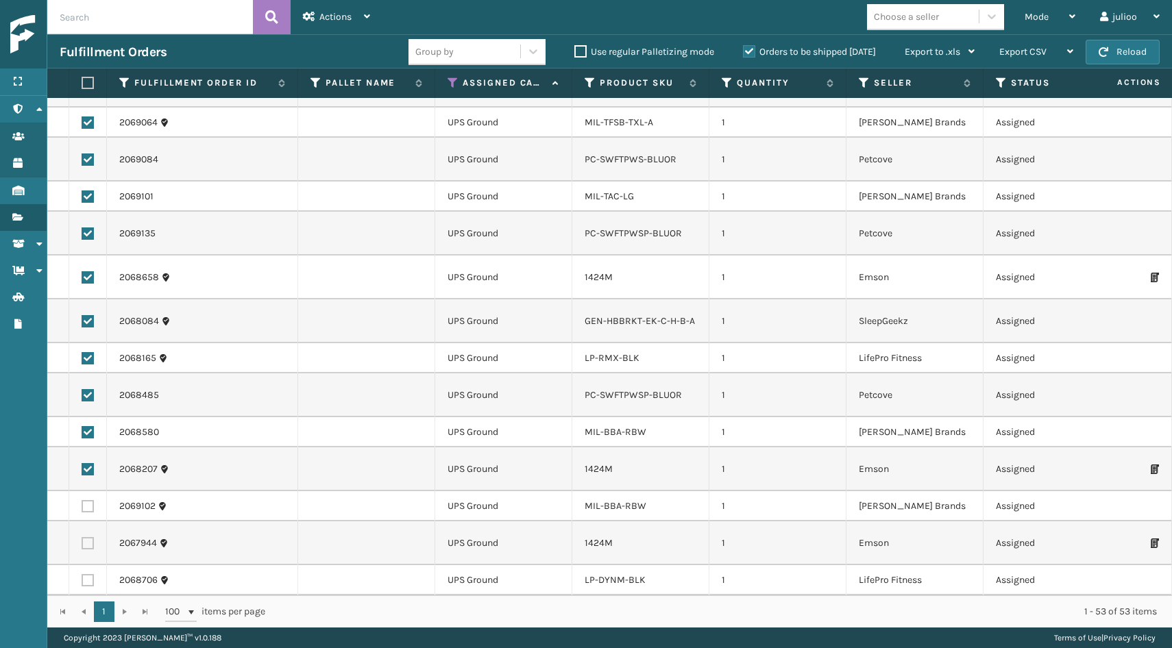
click at [82, 500] on input "checkbox" at bounding box center [82, 504] width 1 height 9
checkbox input "true"
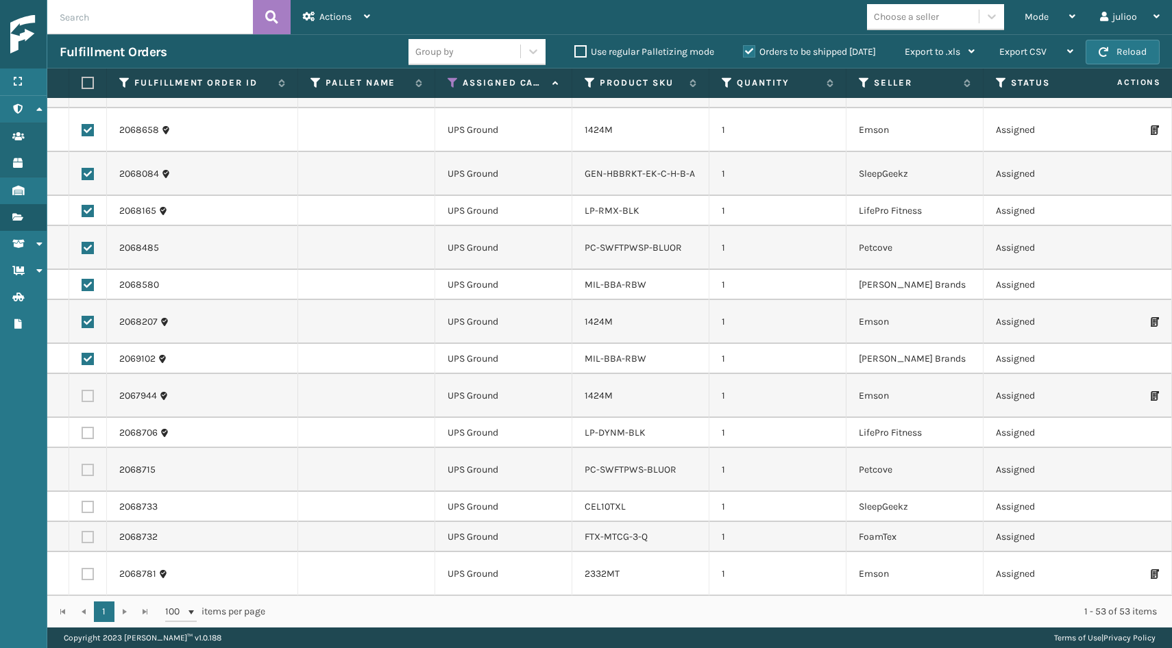
scroll to position [1091, 0]
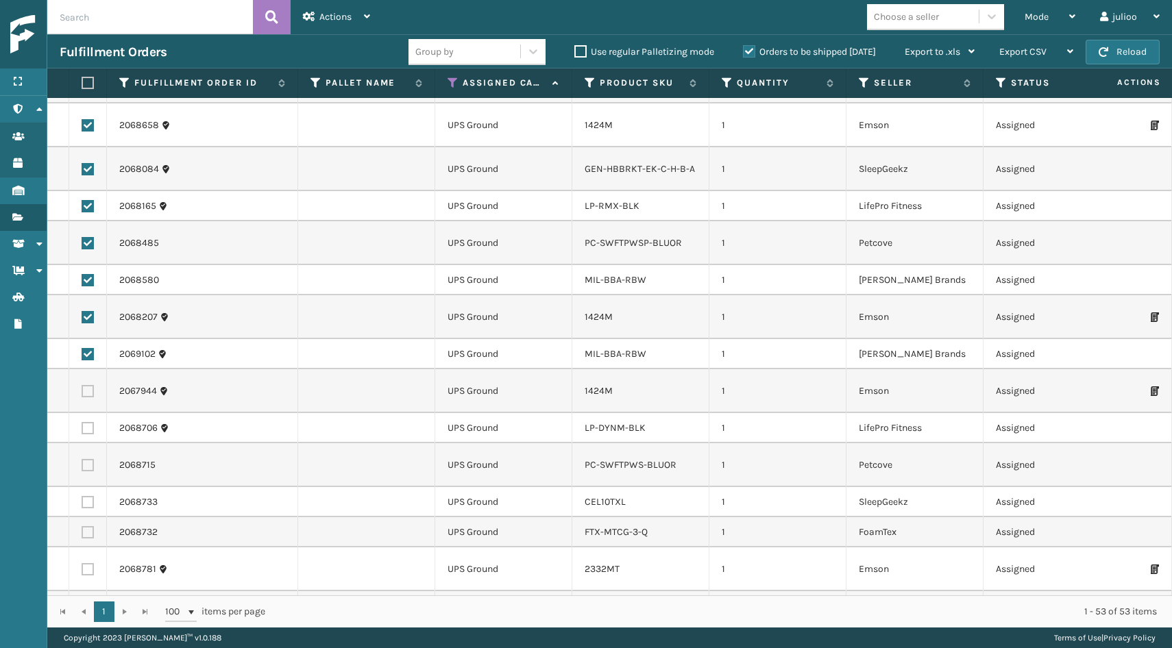
click at [89, 385] on label at bounding box center [88, 391] width 12 height 12
click at [82, 385] on input "checkbox" at bounding box center [82, 389] width 1 height 9
checkbox input "true"
click at [88, 422] on label at bounding box center [88, 428] width 12 height 12
click at [82, 422] on input "checkbox" at bounding box center [82, 426] width 1 height 9
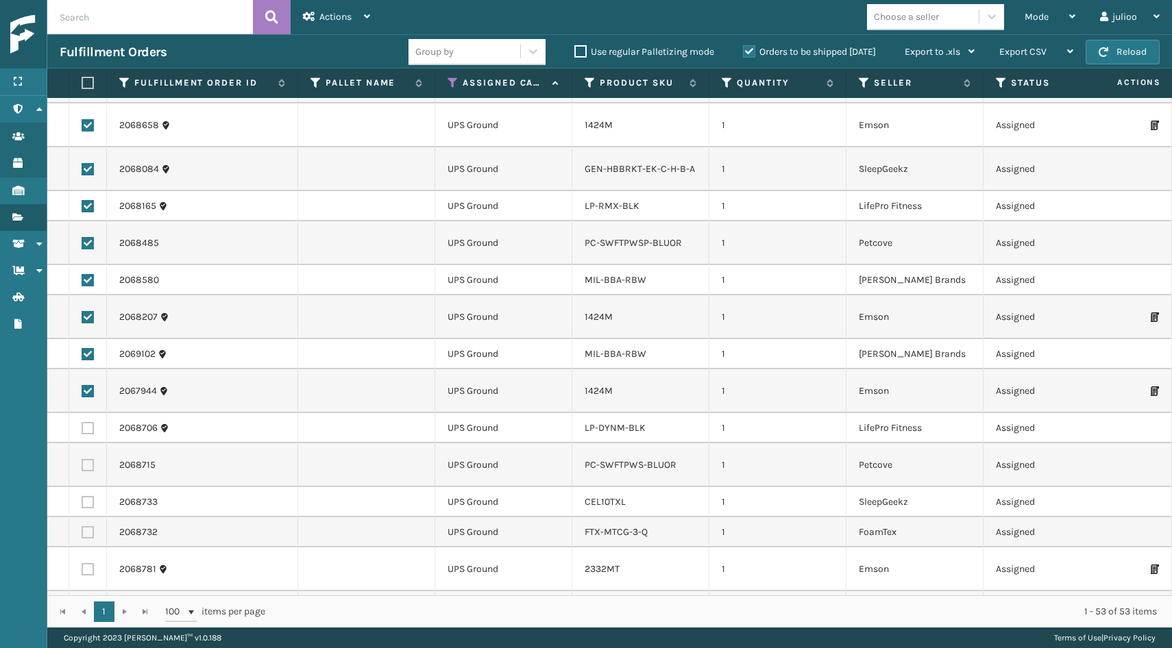
checkbox input "true"
click at [88, 459] on label at bounding box center [88, 465] width 12 height 12
click at [82, 459] on input "checkbox" at bounding box center [82, 463] width 1 height 9
checkbox input "true"
click at [89, 496] on label at bounding box center [88, 502] width 12 height 12
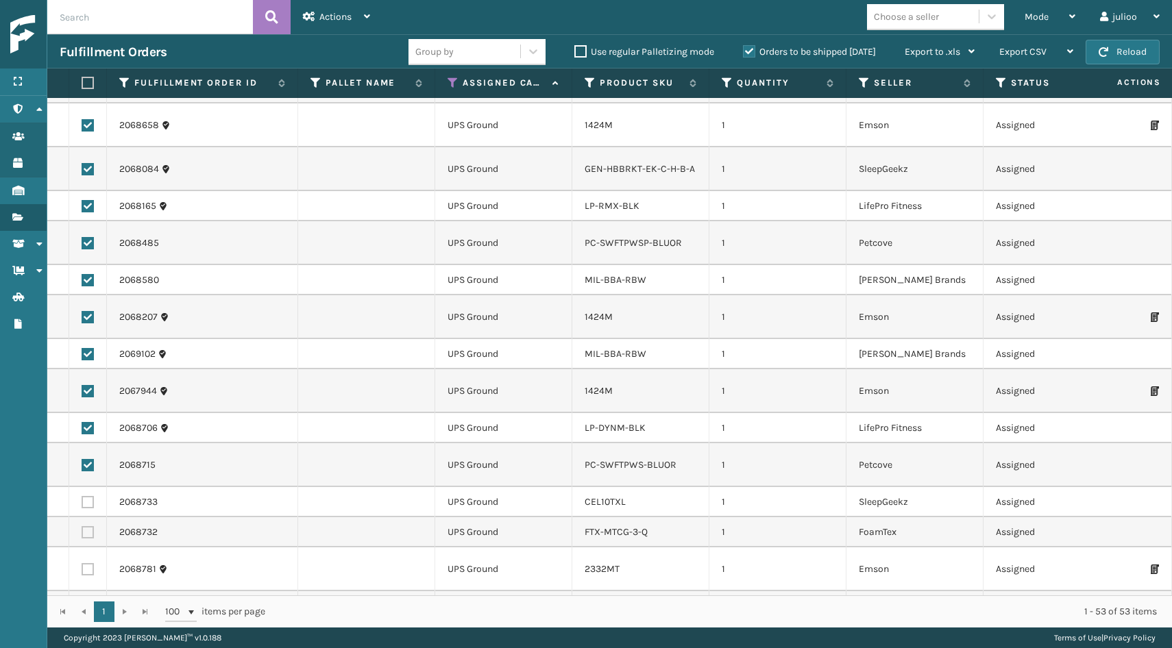
click at [82, 496] on input "checkbox" at bounding box center [82, 500] width 1 height 9
checkbox input "true"
click at [88, 526] on label at bounding box center [88, 532] width 12 height 12
click at [82, 526] on input "checkbox" at bounding box center [82, 530] width 1 height 9
checkbox input "true"
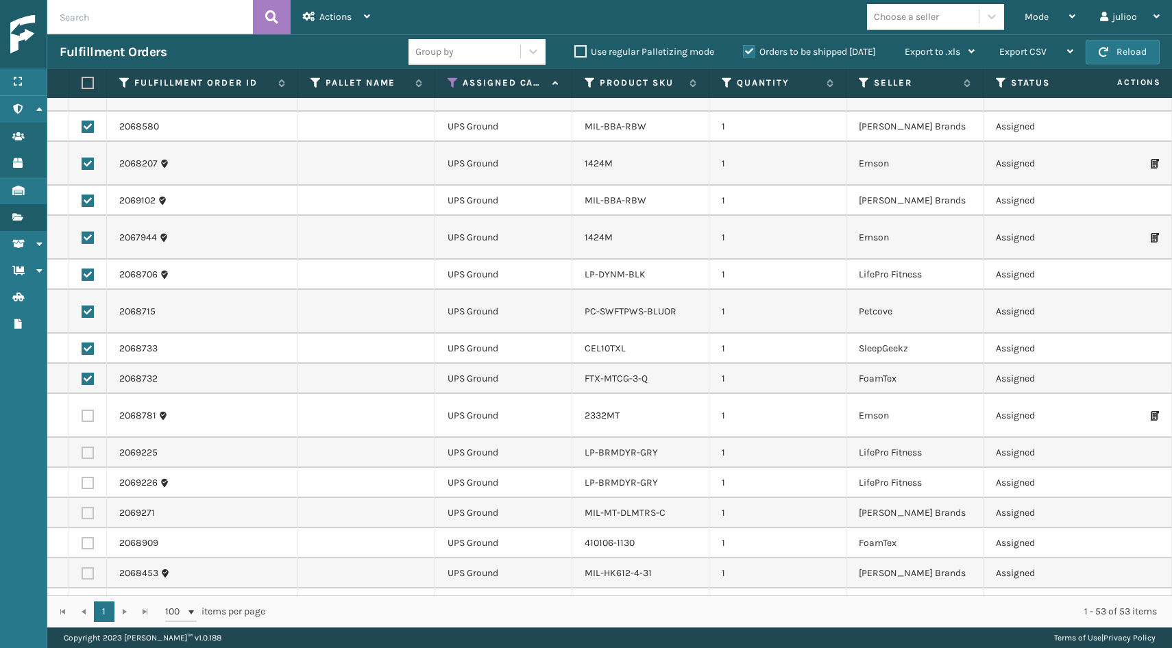
scroll to position [1251, 0]
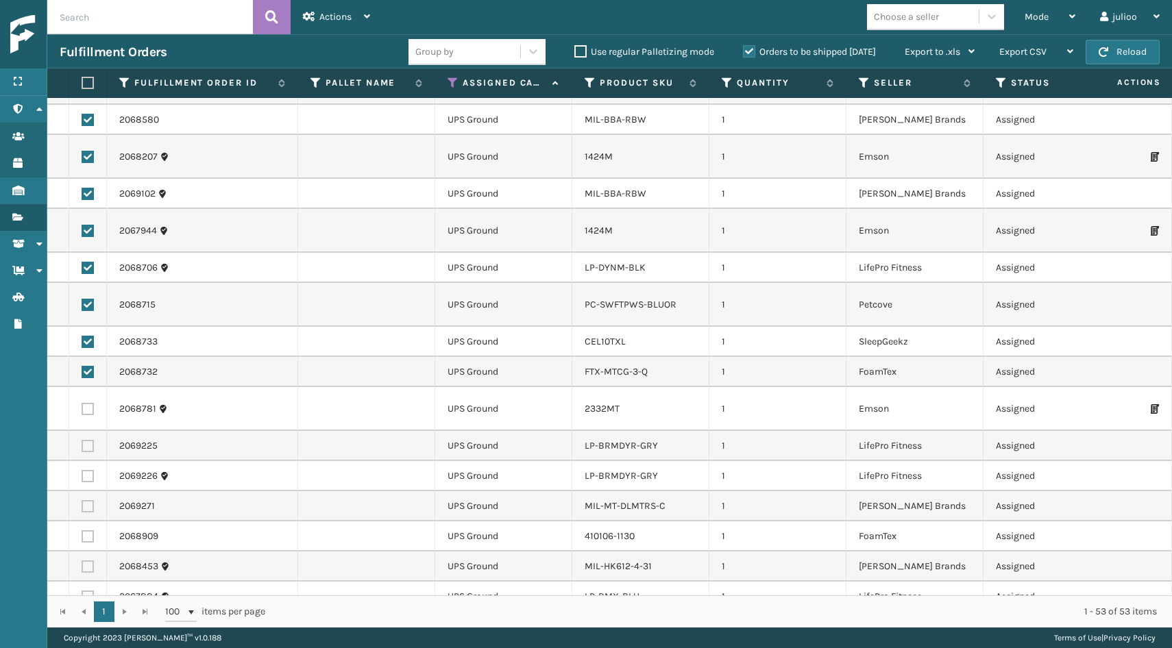
click at [88, 403] on label at bounding box center [88, 409] width 12 height 12
click at [82, 403] on input "checkbox" at bounding box center [82, 407] width 1 height 9
checkbox input "true"
click at [87, 440] on label at bounding box center [88, 446] width 12 height 12
click at [82, 440] on input "checkbox" at bounding box center [82, 444] width 1 height 9
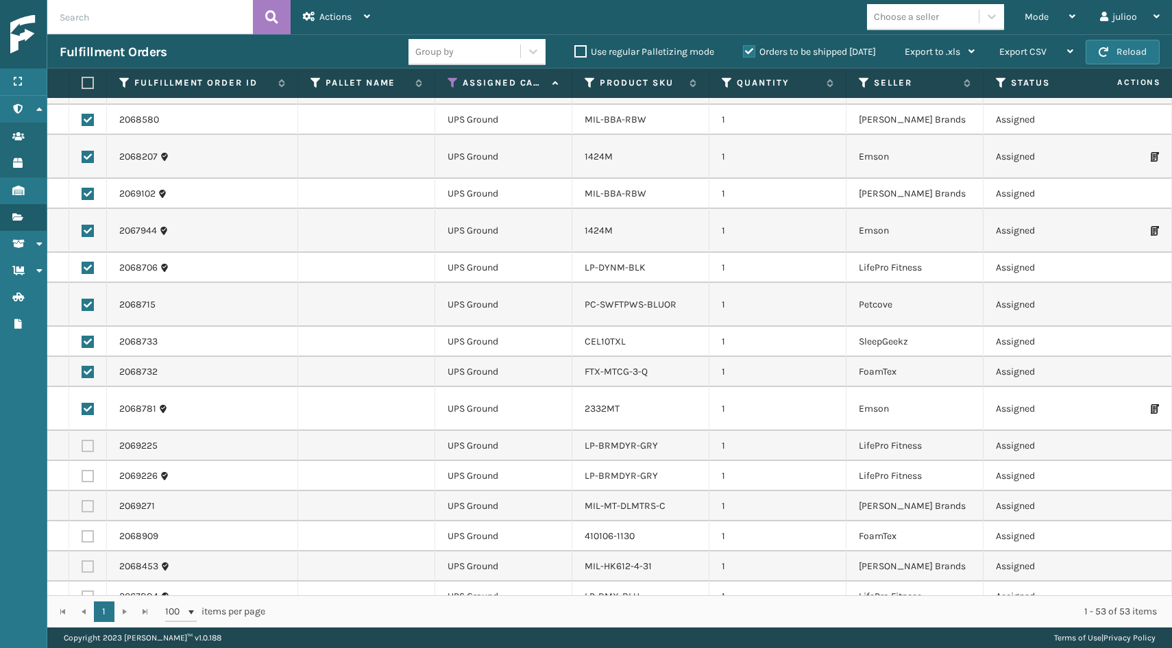
checkbox input "true"
click at [87, 470] on label at bounding box center [88, 476] width 12 height 12
click at [82, 470] on input "checkbox" at bounding box center [82, 474] width 1 height 9
checkbox input "true"
click at [87, 491] on td at bounding box center [88, 506] width 38 height 30
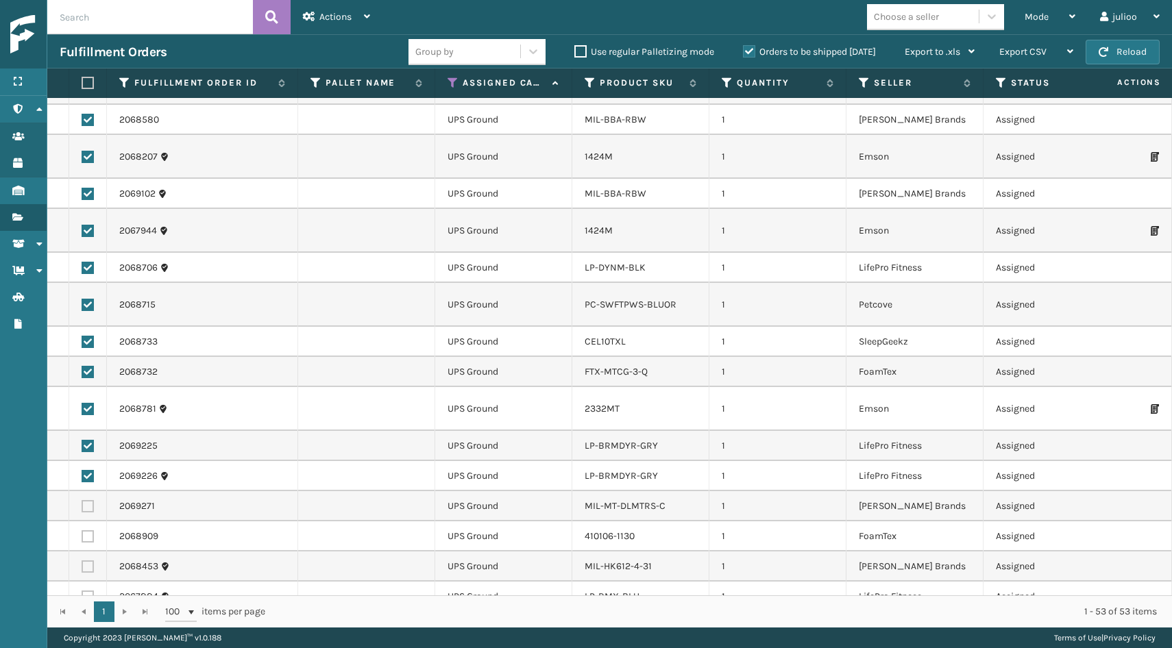
click at [88, 500] on label at bounding box center [88, 506] width 12 height 12
click at [82, 500] on input "checkbox" at bounding box center [82, 504] width 1 height 9
checkbox input "true"
click at [86, 530] on label at bounding box center [88, 536] width 12 height 12
click at [82, 530] on input "checkbox" at bounding box center [82, 534] width 1 height 9
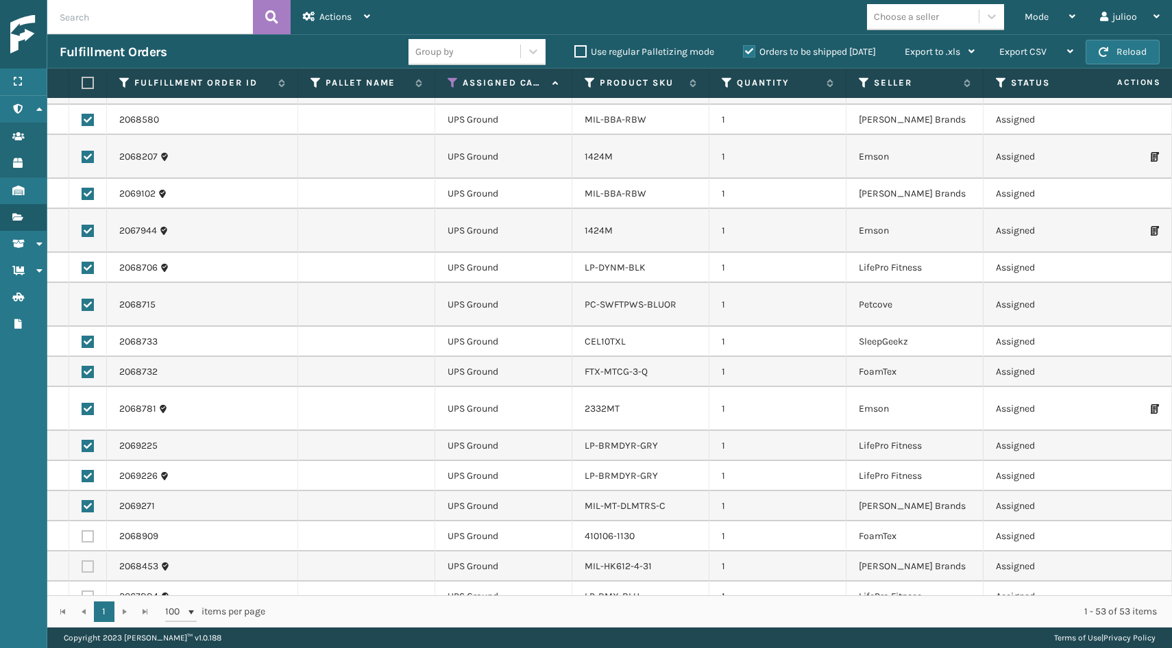
checkbox input "true"
click at [85, 561] on label at bounding box center [88, 567] width 12 height 12
click at [82, 561] on input "checkbox" at bounding box center [82, 565] width 1 height 9
checkbox input "true"
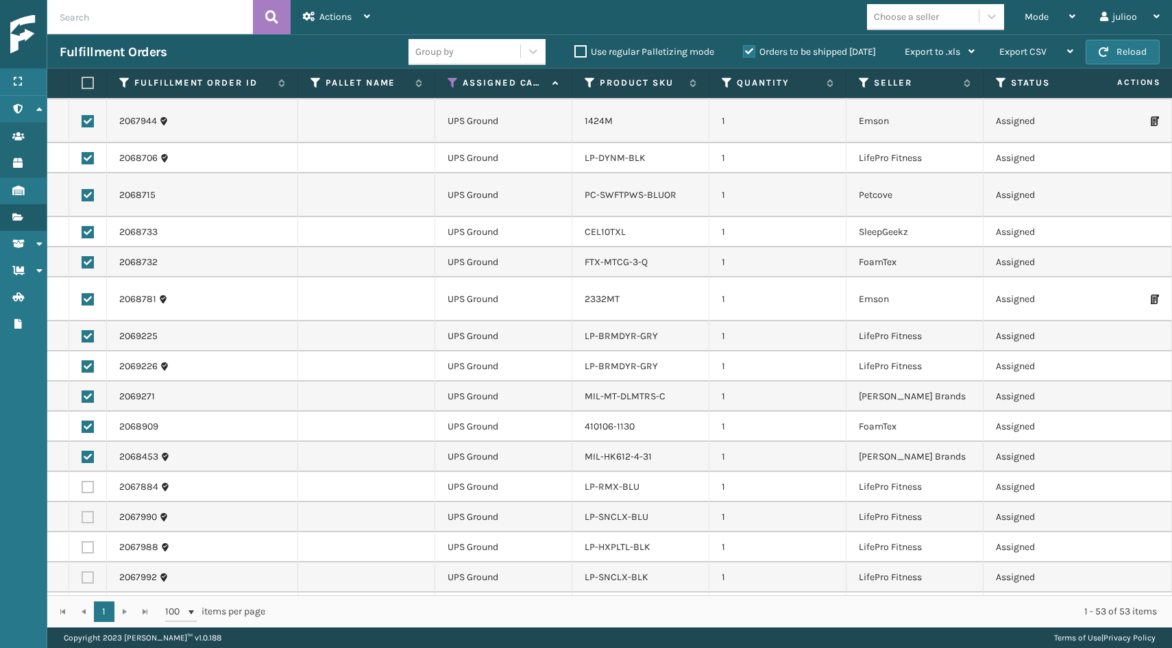
scroll to position [0, 0]
click at [90, 481] on label at bounding box center [88, 487] width 12 height 12
click at [82, 481] on input "checkbox" at bounding box center [82, 485] width 1 height 9
checkbox input "true"
click at [89, 511] on label at bounding box center [88, 517] width 12 height 12
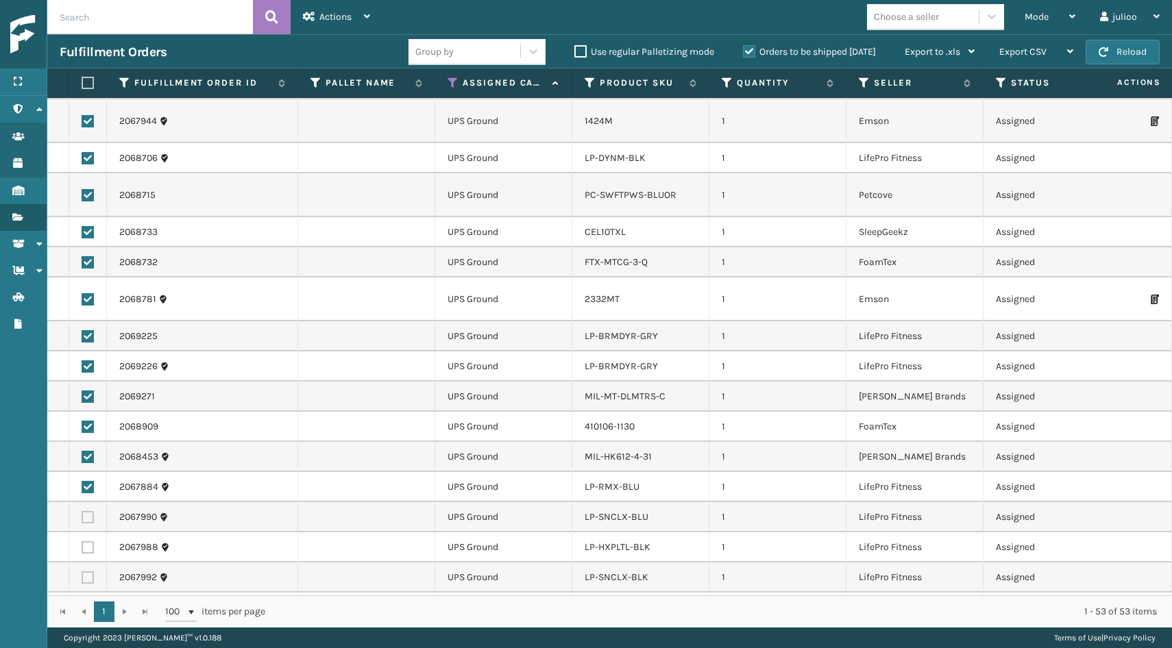
click at [82, 511] on input "checkbox" at bounding box center [82, 515] width 1 height 9
checkbox input "true"
click at [88, 541] on label at bounding box center [88, 547] width 12 height 12
click at [82, 541] on input "checkbox" at bounding box center [82, 545] width 1 height 9
checkbox input "true"
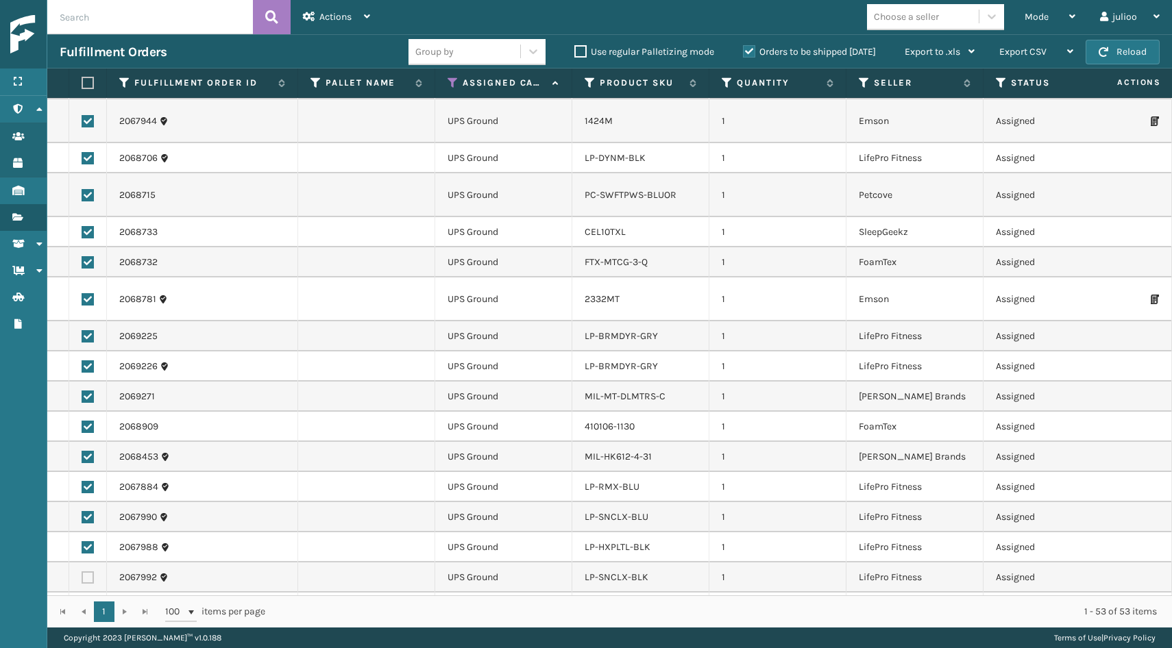
click at [88, 572] on label at bounding box center [88, 578] width 12 height 12
click at [82, 572] on input "checkbox" at bounding box center [82, 576] width 1 height 9
checkbox input "true"
click at [88, 602] on label at bounding box center [88, 608] width 12 height 12
click at [82, 602] on input "checkbox" at bounding box center [82, 606] width 1 height 9
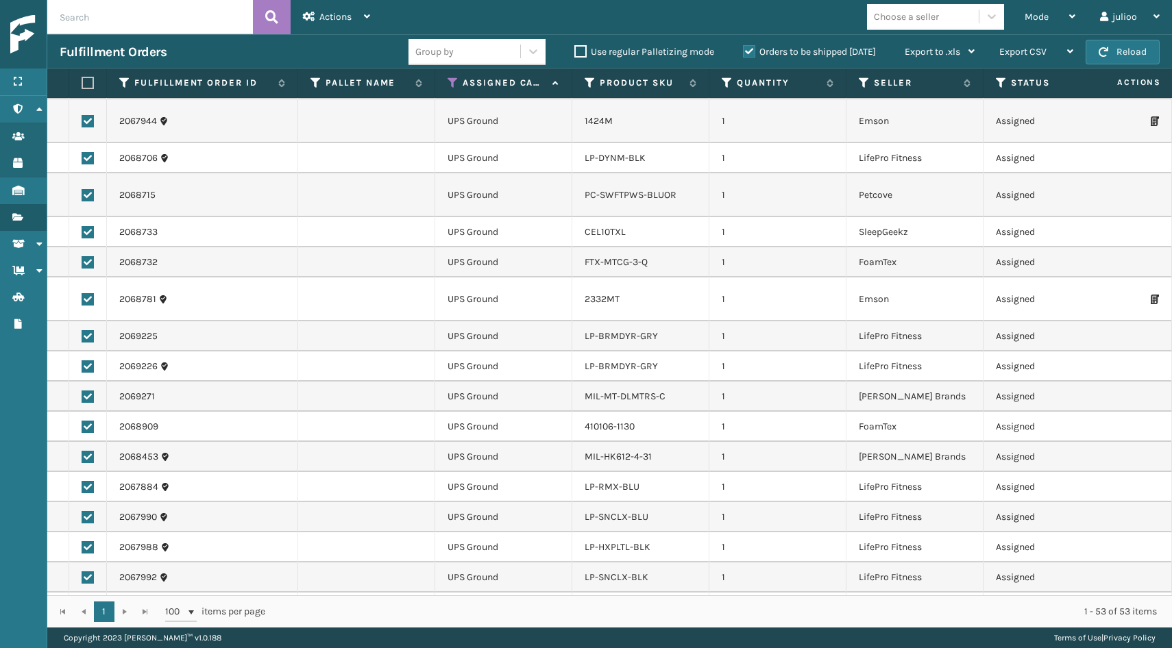
checkbox input "true"
click at [358, 24] on div "Actions" at bounding box center [336, 17] width 67 height 34
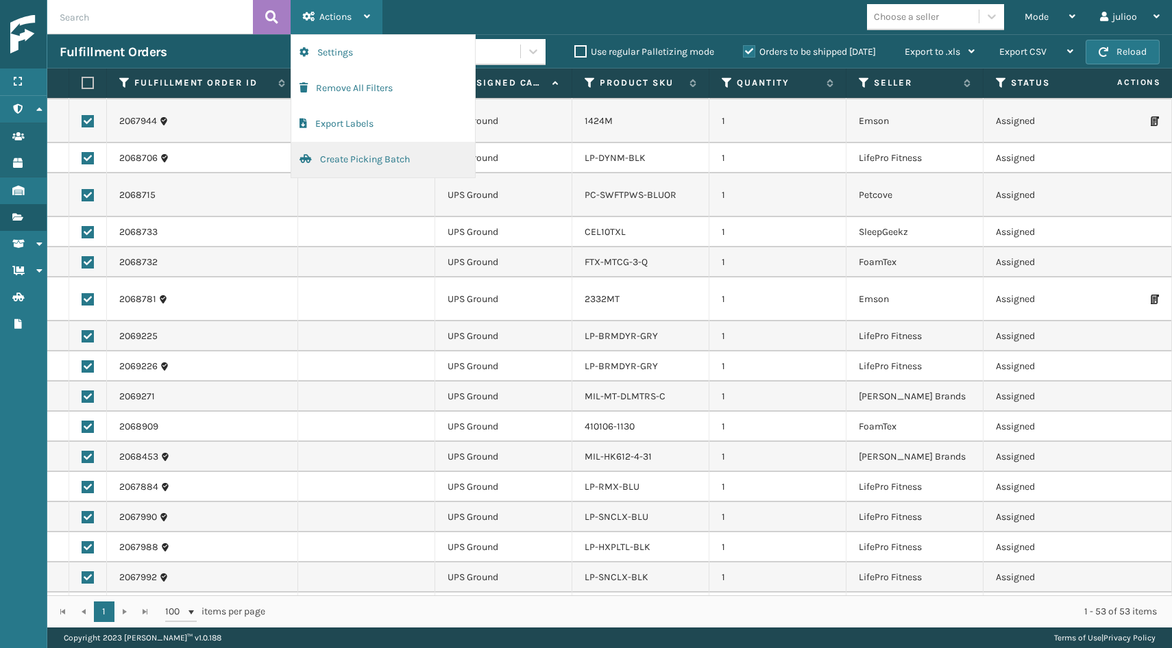
click at [343, 157] on button "Create Picking Batch" at bounding box center [383, 160] width 184 height 36
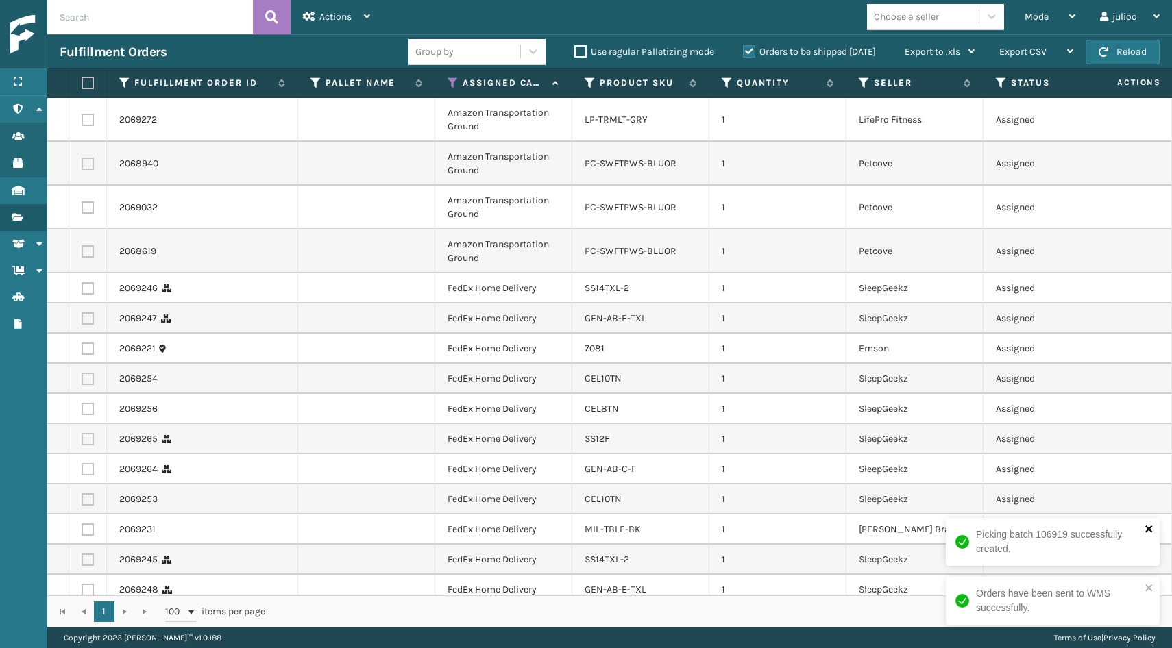
click at [1146, 532] on icon "close" at bounding box center [1149, 529] width 10 height 11
click at [1150, 593] on icon "close" at bounding box center [1149, 587] width 10 height 11
click at [1105, 51] on span "button" at bounding box center [1103, 52] width 10 height 10
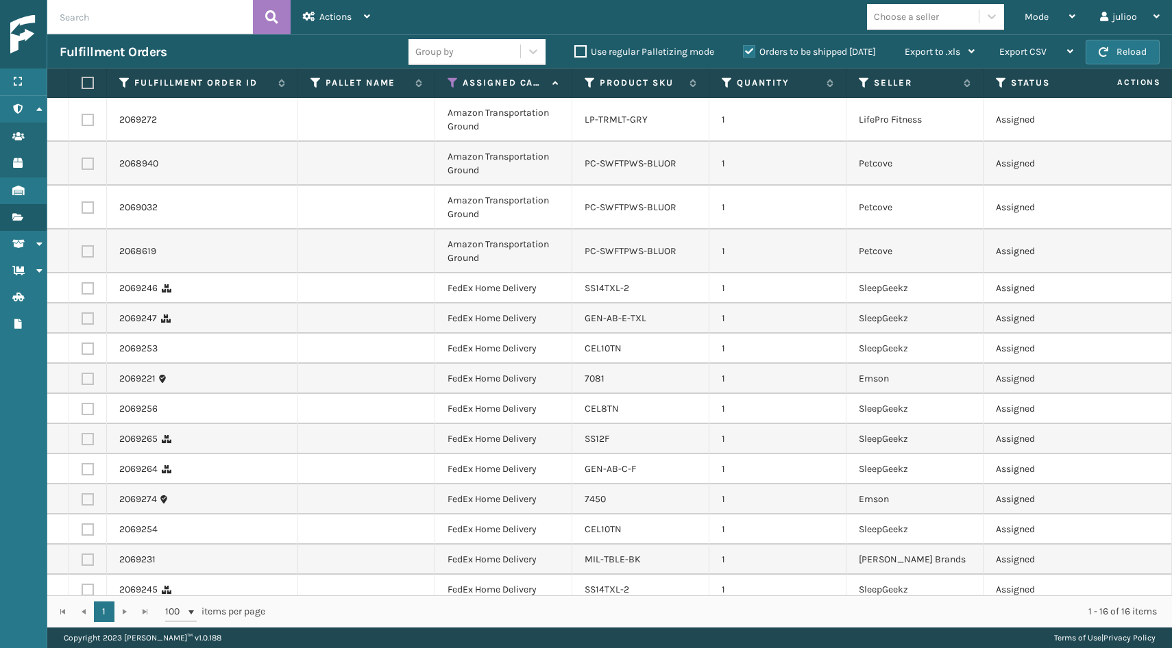
click at [86, 84] on label at bounding box center [86, 83] width 8 height 12
click at [82, 84] on input "checkbox" at bounding box center [82, 83] width 1 height 9
checkbox input "true"
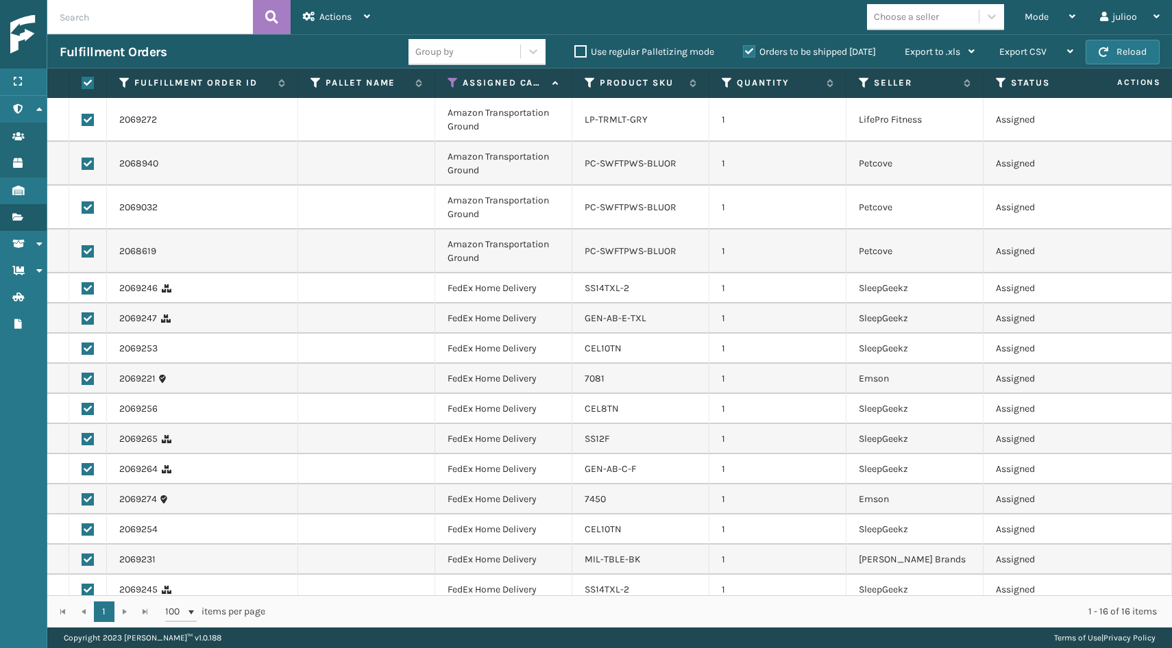
checkbox input "true"
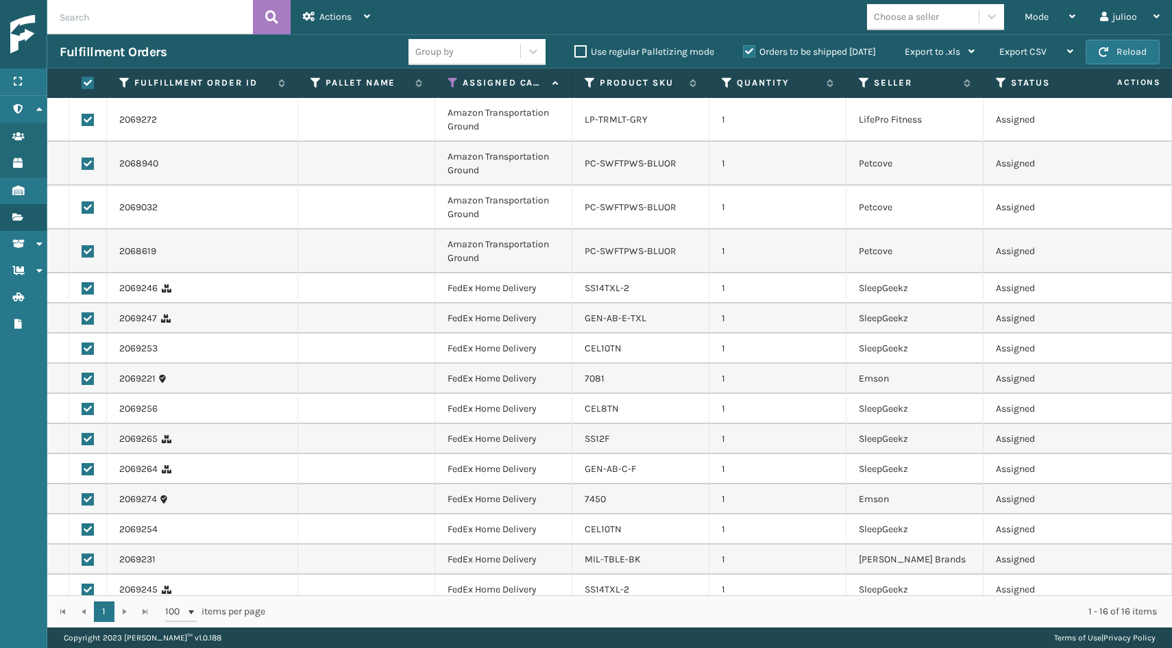
checkbox input "true"
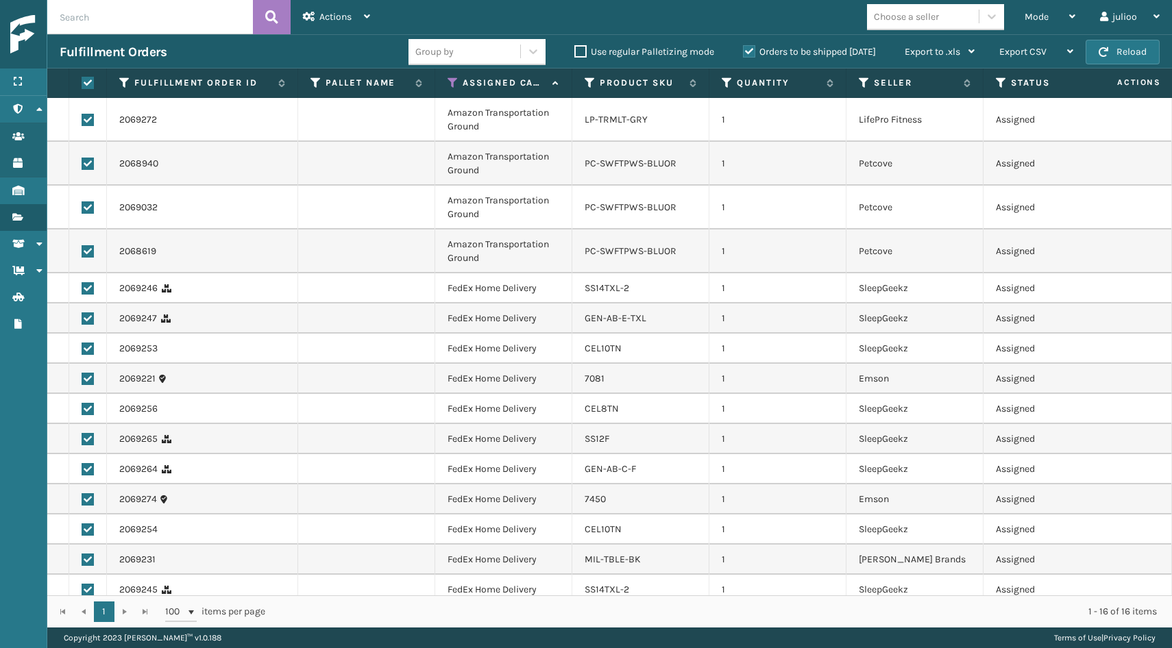
checkbox input "true"
click at [89, 120] on label at bounding box center [88, 120] width 12 height 12
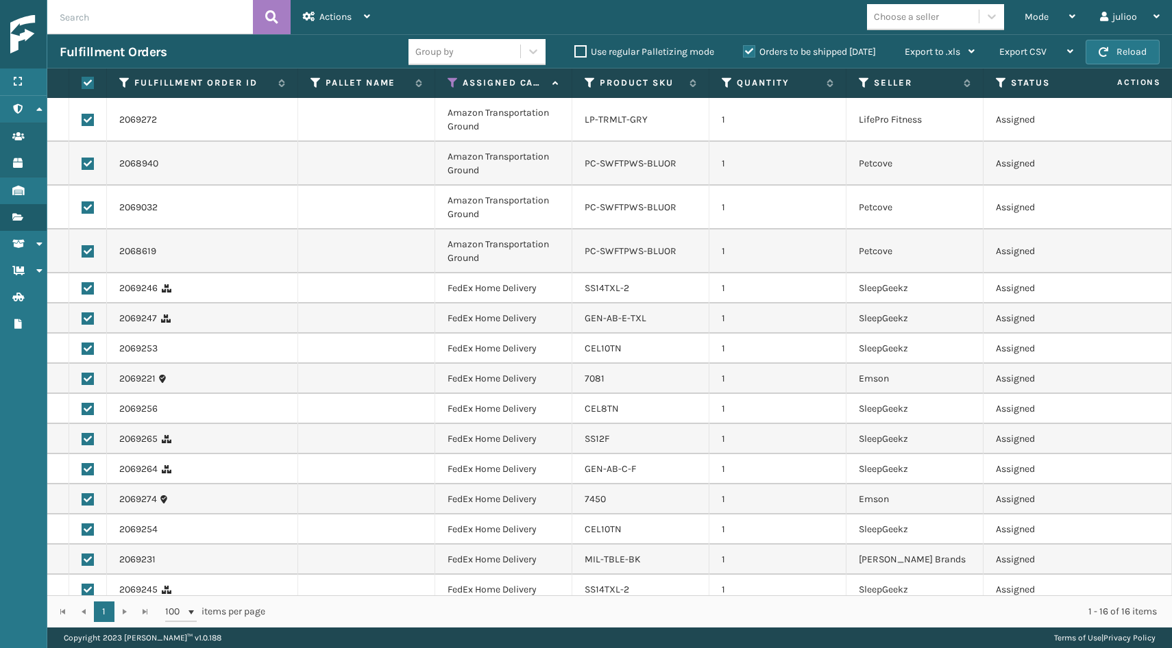
click at [82, 120] on input "checkbox" at bounding box center [82, 118] width 1 height 9
checkbox input "false"
click at [86, 164] on label at bounding box center [88, 164] width 12 height 12
click at [82, 164] on input "checkbox" at bounding box center [82, 162] width 1 height 9
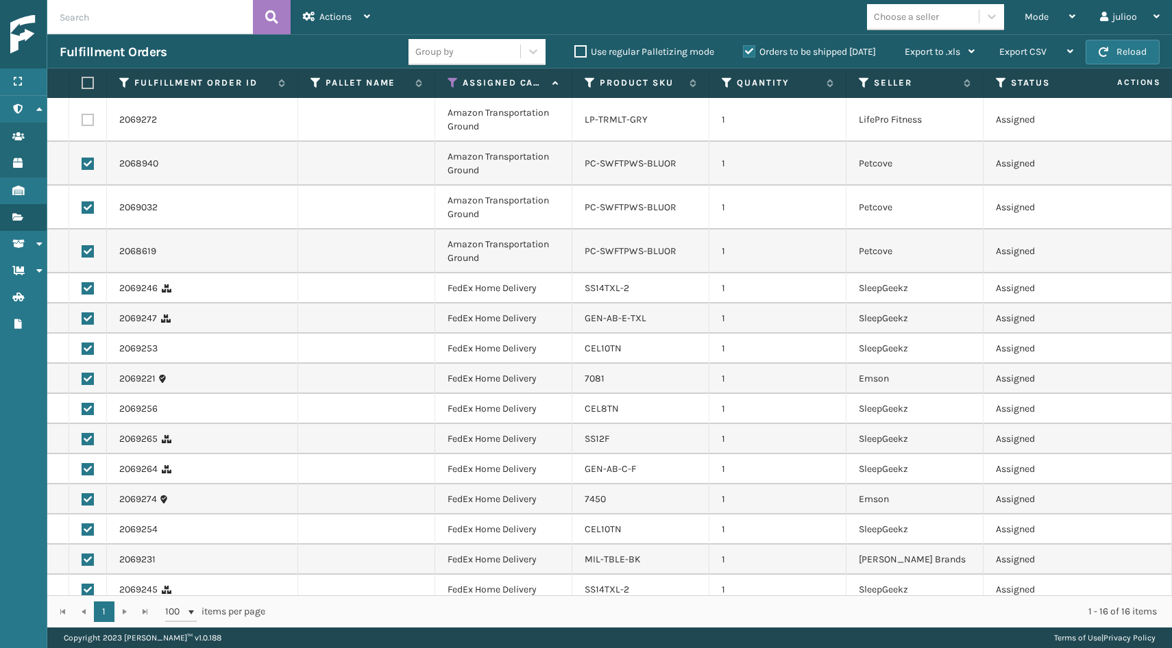
checkbox input "false"
click at [87, 205] on label at bounding box center [88, 207] width 12 height 12
click at [82, 205] on input "checkbox" at bounding box center [82, 205] width 1 height 9
checkbox input "false"
click at [90, 256] on label at bounding box center [88, 251] width 12 height 12
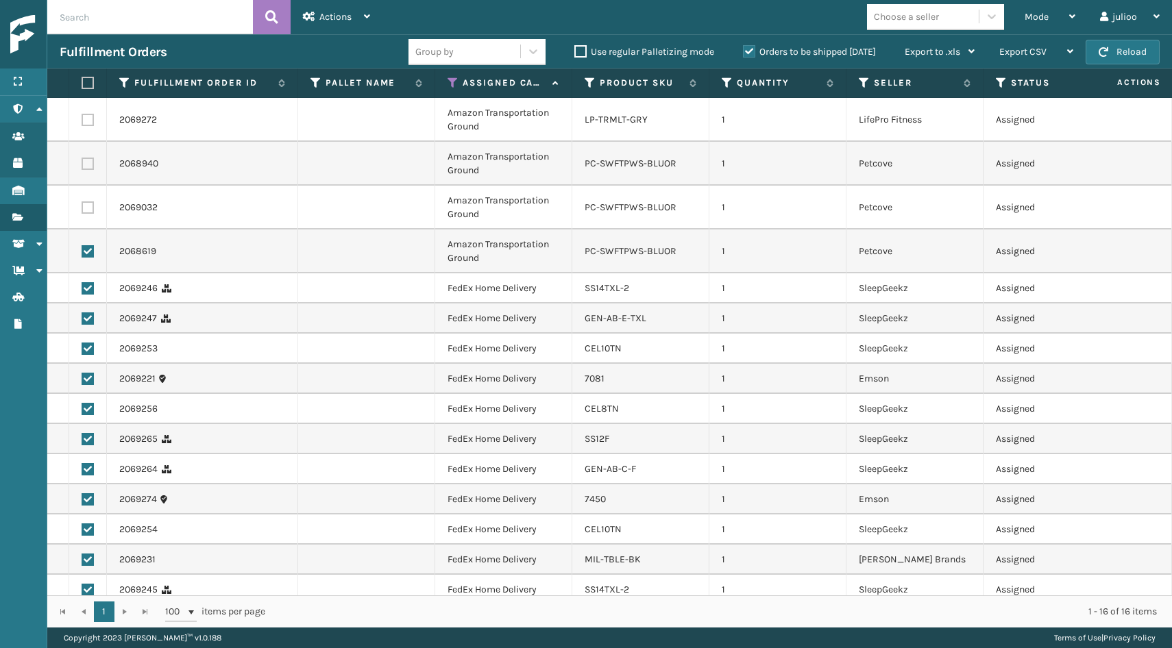
click at [82, 254] on input "checkbox" at bounding box center [82, 249] width 1 height 9
checkbox input "false"
click at [362, 16] on div "Actions" at bounding box center [336, 17] width 67 height 34
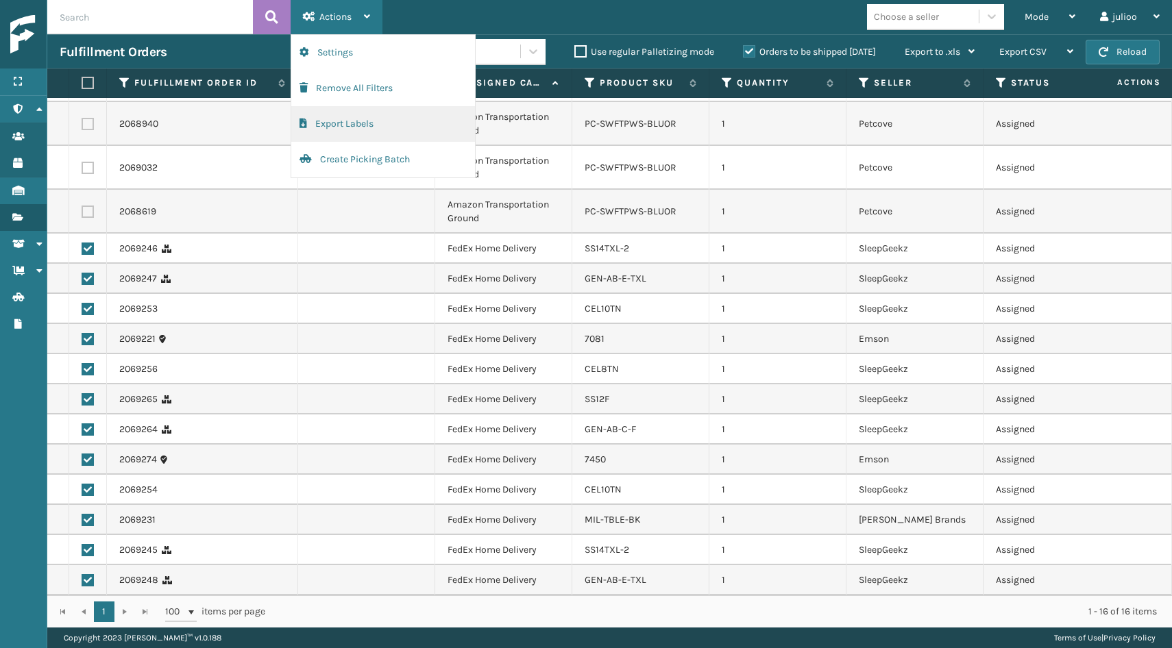
scroll to position [40, 0]
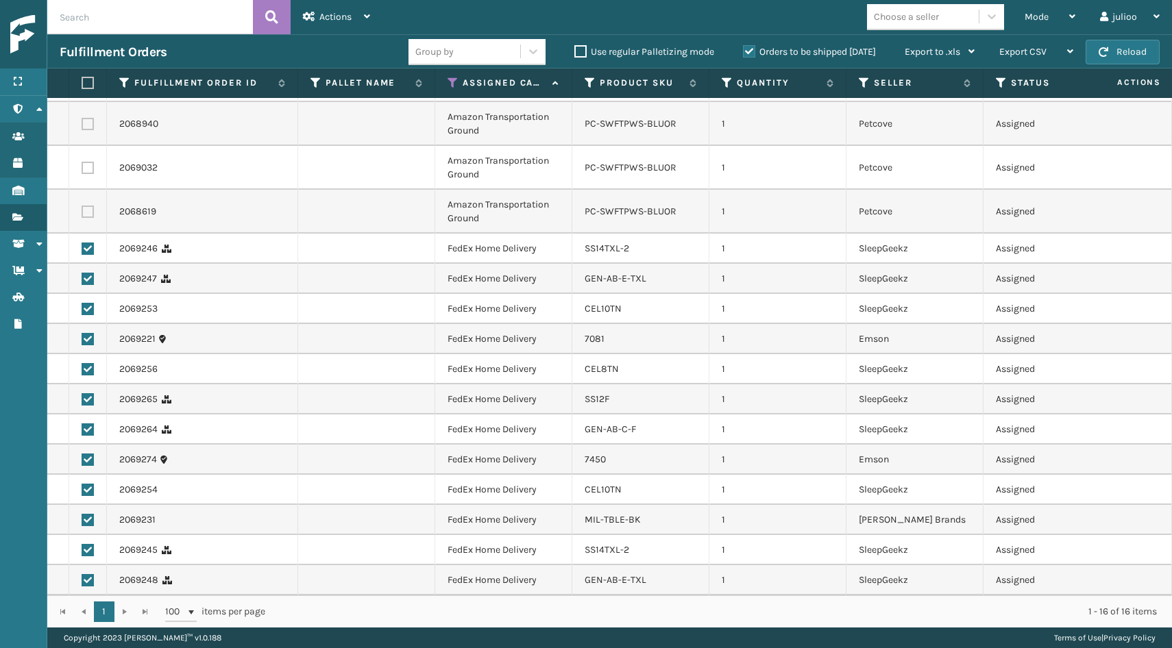
click at [467, 23] on div "Mode Regular Mode Picking Mode Labeling Mode Exit Scan Mode Choose a seller jul…" at bounding box center [776, 17] width 789 height 34
click at [358, 20] on div "Actions" at bounding box center [336, 17] width 67 height 34
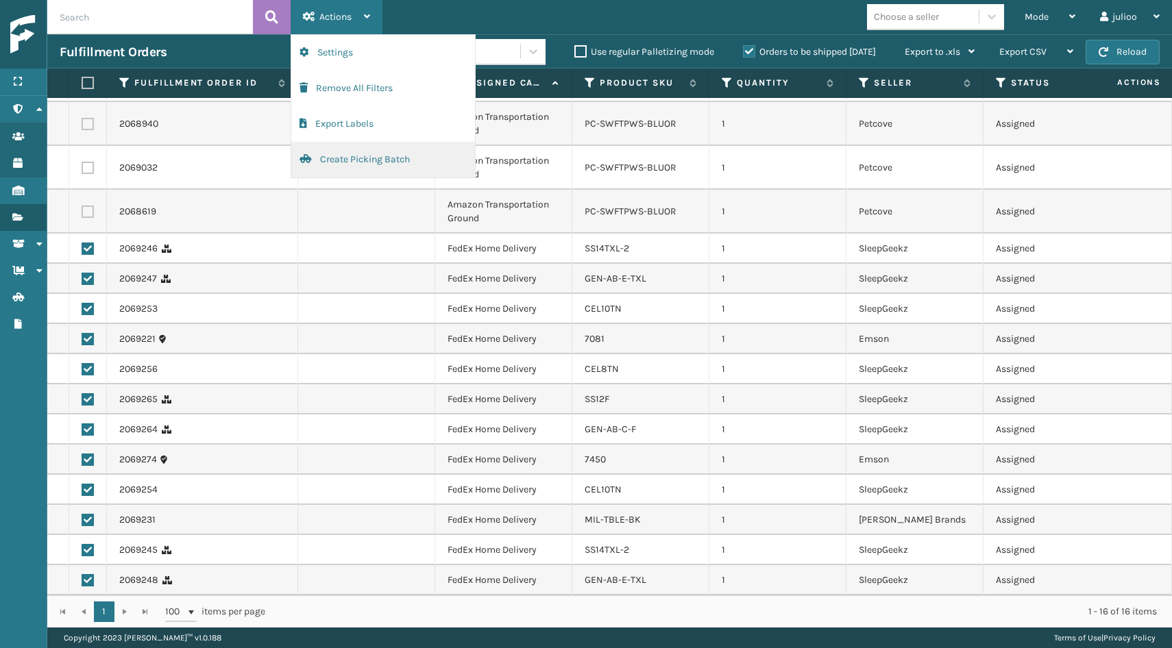
click at [363, 163] on button "Create Picking Batch" at bounding box center [383, 160] width 184 height 36
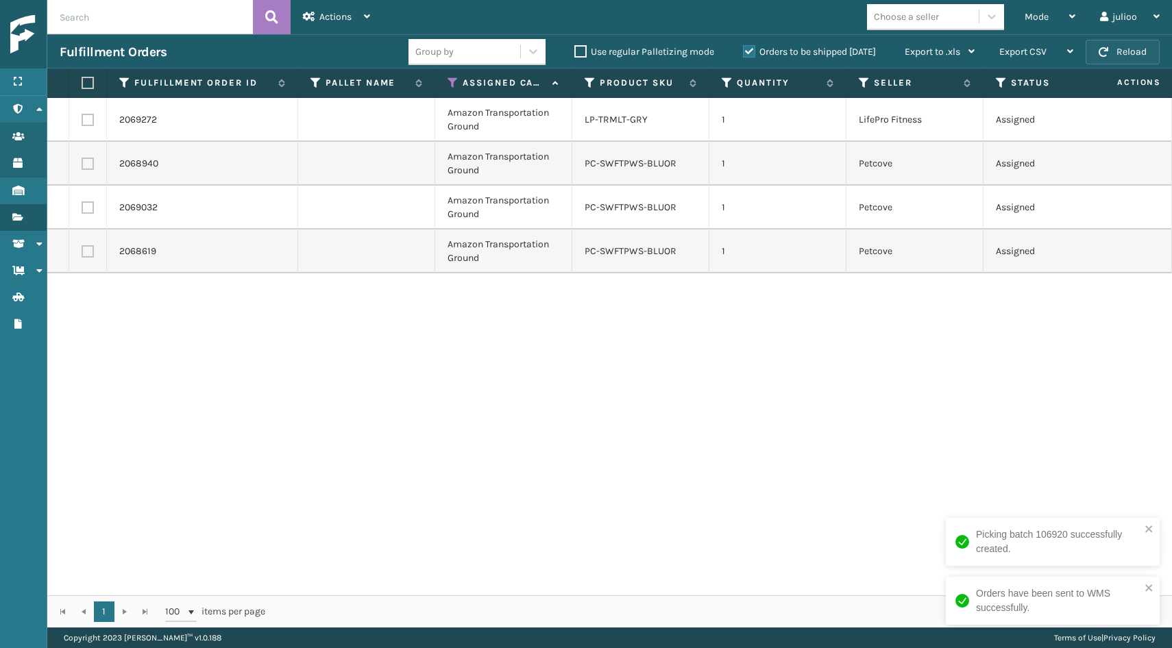
click at [1142, 55] on button "Reload" at bounding box center [1122, 52] width 74 height 25
click at [83, 82] on label at bounding box center [86, 83] width 8 height 12
click at [82, 82] on input "checkbox" at bounding box center [82, 83] width 1 height 9
checkbox input "true"
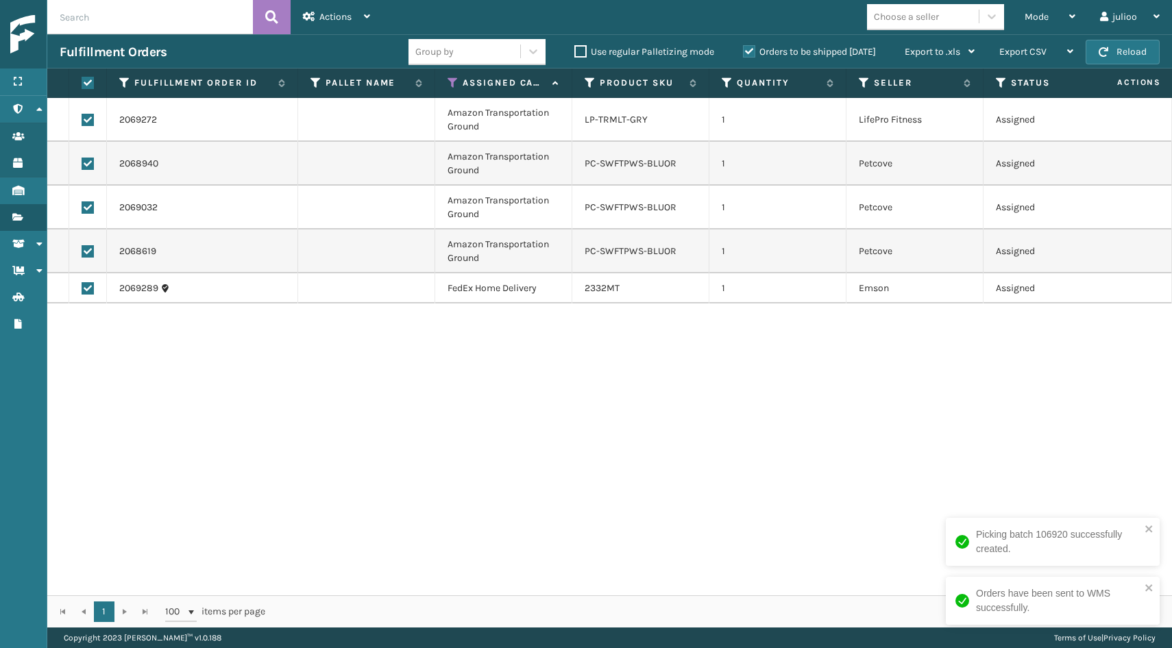
checkbox input "true"
click at [90, 289] on label at bounding box center [88, 288] width 12 height 12
click at [82, 289] on input "checkbox" at bounding box center [82, 286] width 1 height 9
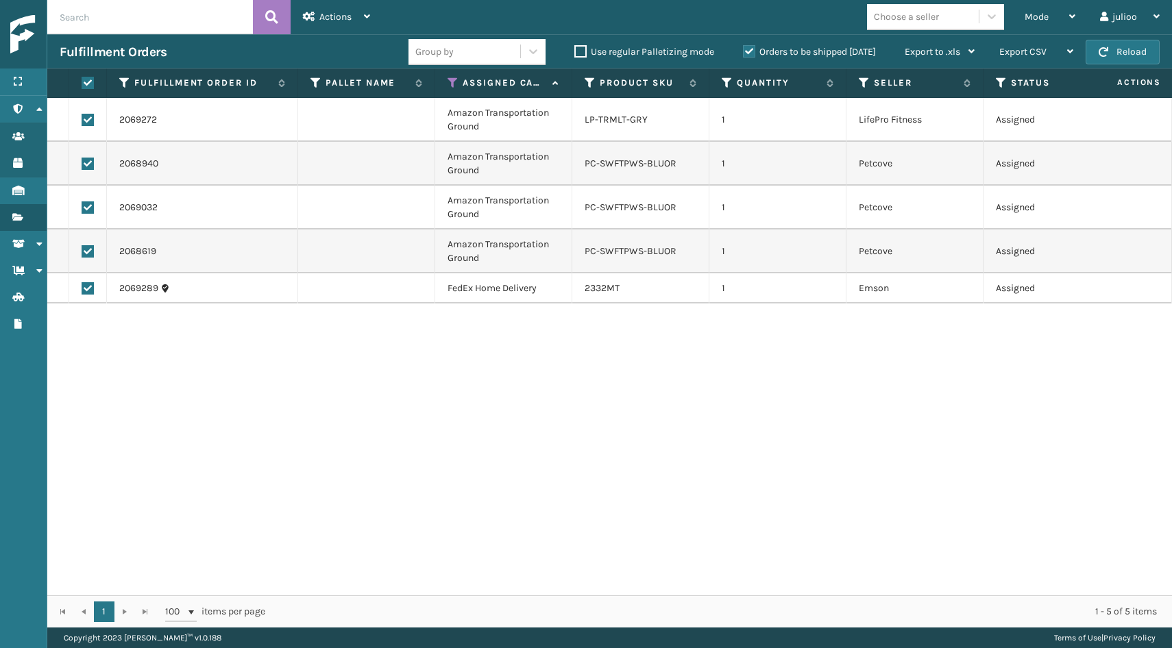
checkbox input "false"
click at [357, 23] on div "Actions" at bounding box center [336, 17] width 67 height 34
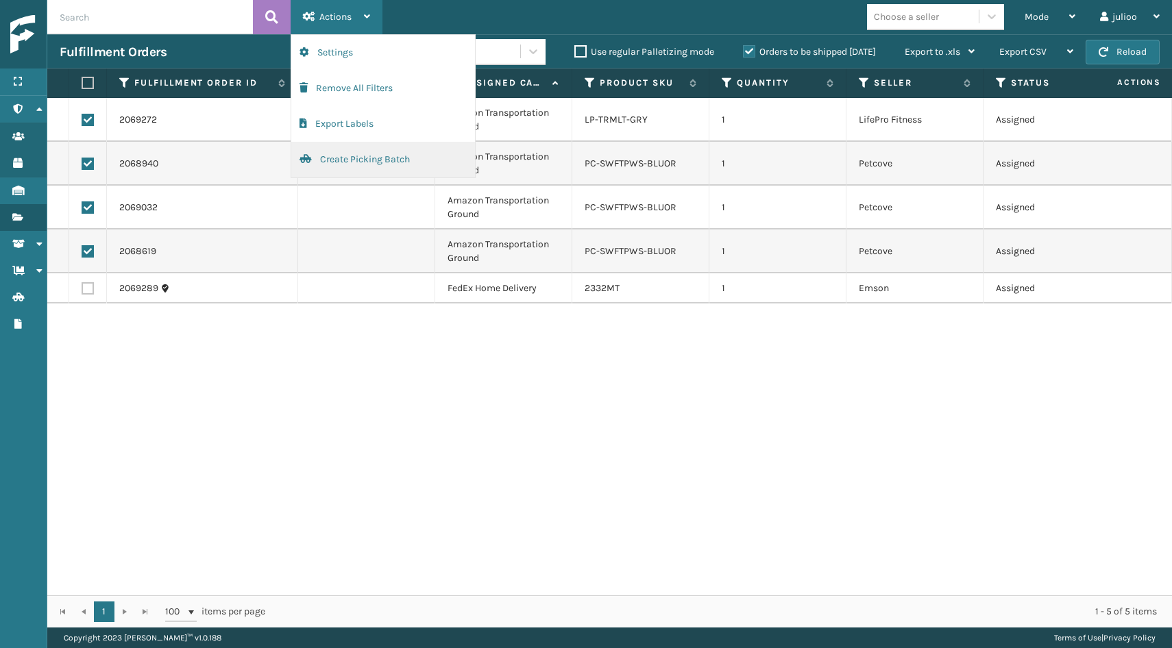
click at [387, 158] on button "Create Picking Batch" at bounding box center [383, 160] width 184 height 36
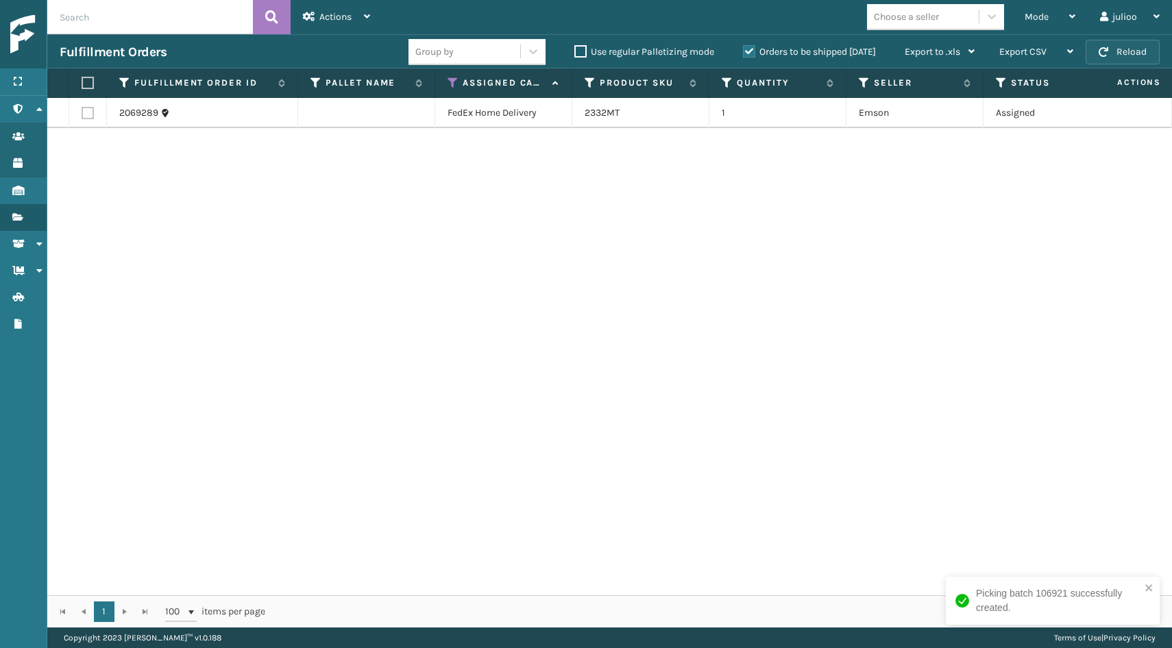
click at [1125, 51] on button "Reload" at bounding box center [1122, 52] width 74 height 25
